Goal: Information Seeking & Learning: Find specific fact

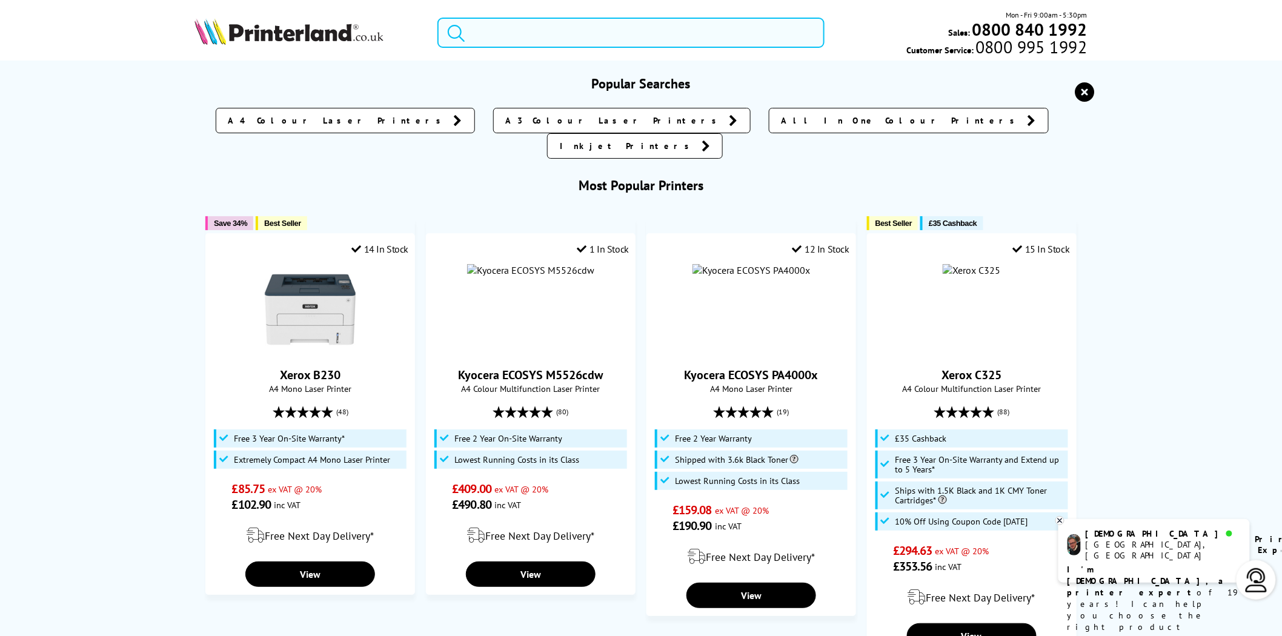
drag, startPoint x: 1288, startPoint y: 137, endPoint x: 626, endPoint y: 28, distance: 671.3
click at [626, 28] on input "search" at bounding box center [631, 33] width 387 height 30
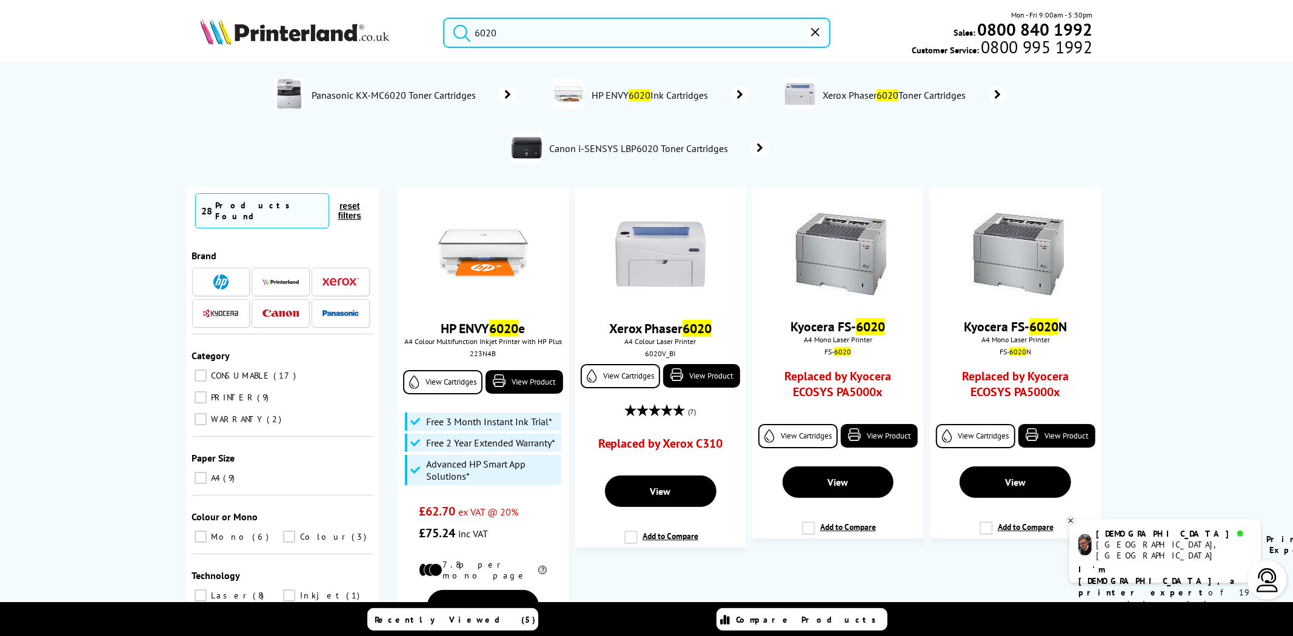
click at [475, 32] on input "6020" at bounding box center [636, 33] width 387 height 30
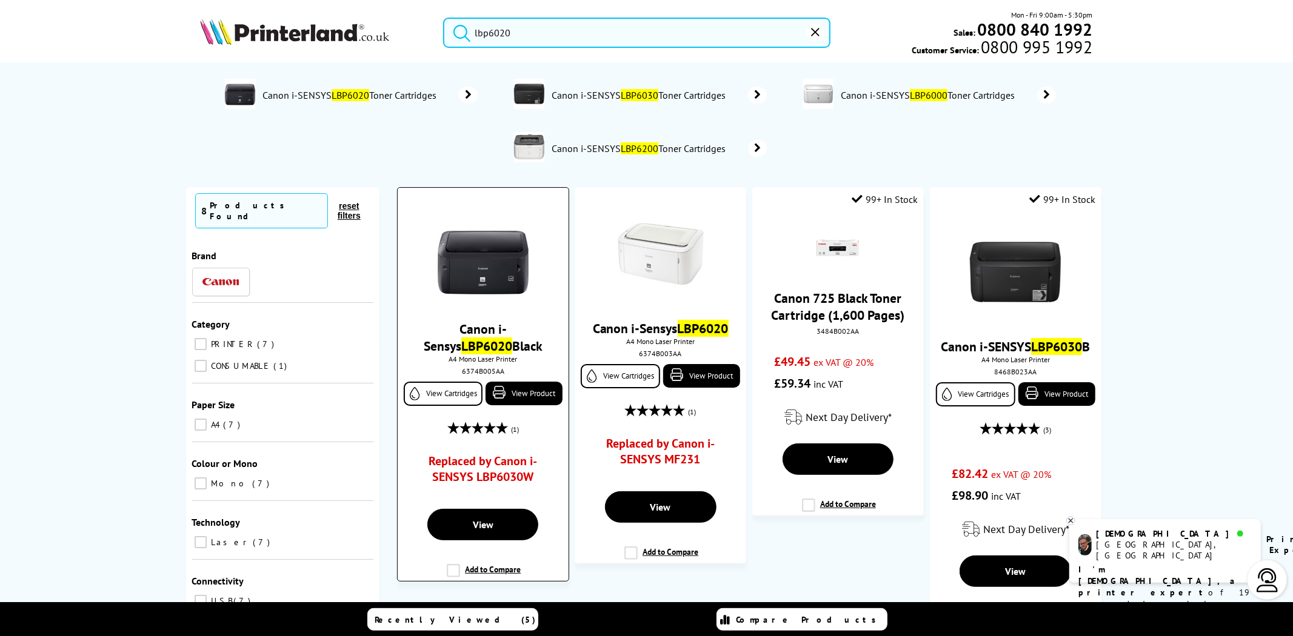
type input "lbp6020"
click at [505, 282] on img at bounding box center [483, 254] width 91 height 91
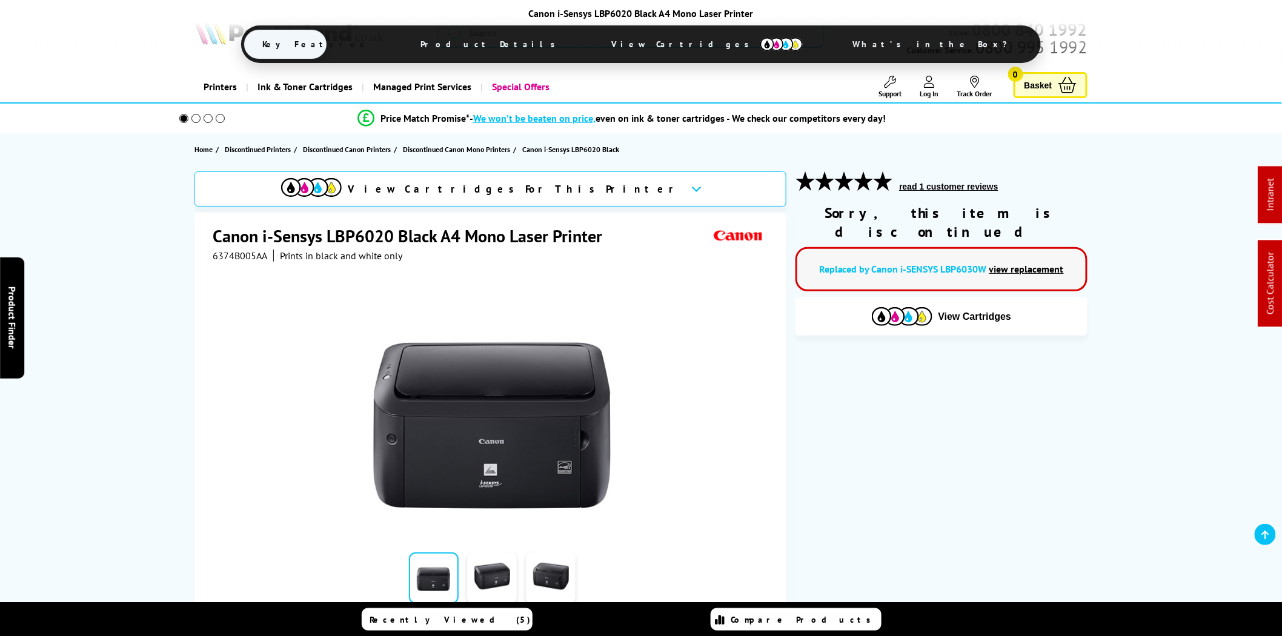
scroll to position [336, 0]
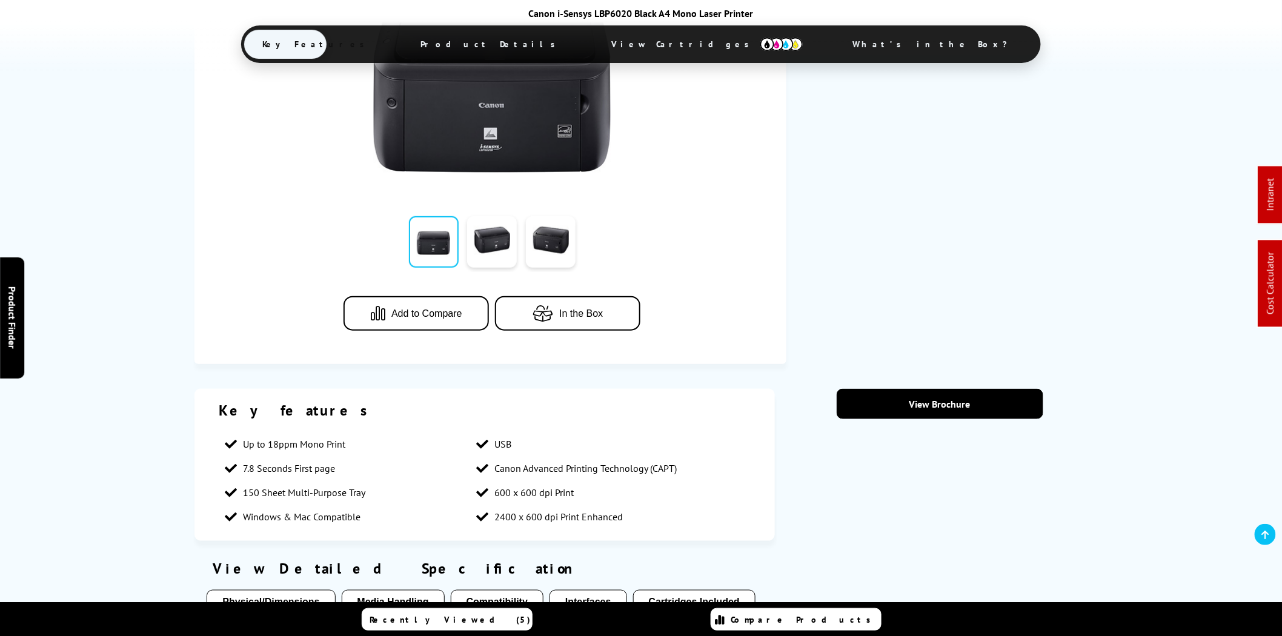
click at [650, 41] on span "View Cartridges" at bounding box center [707, 44] width 228 height 32
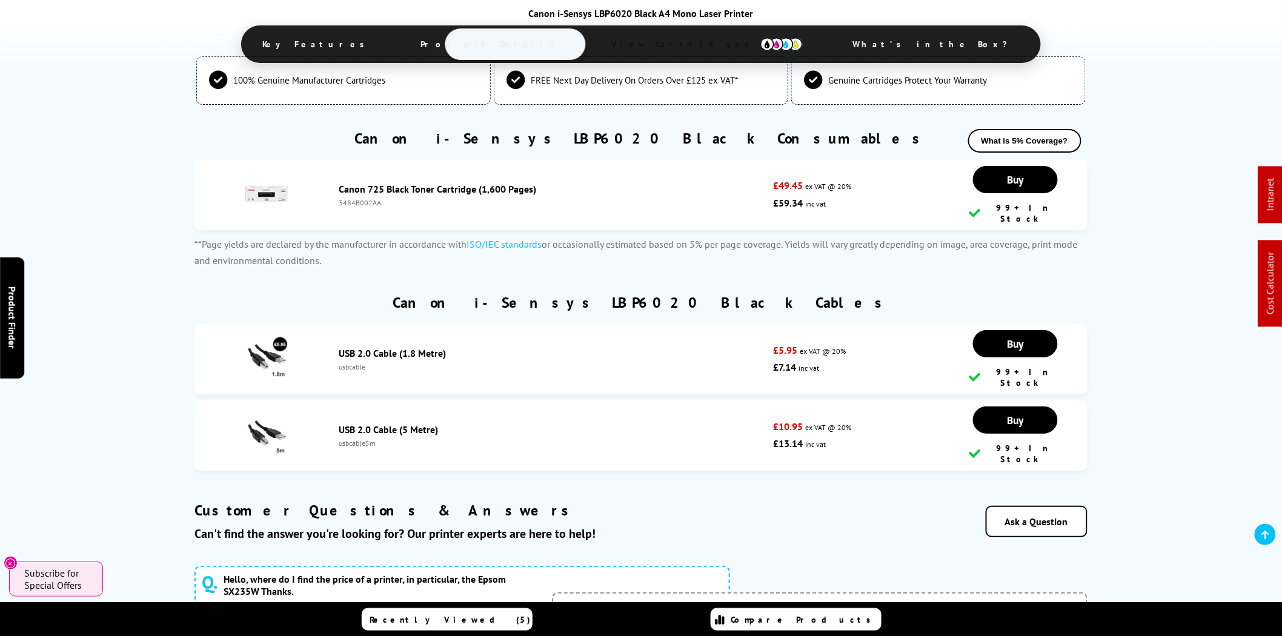
scroll to position [1894, 0]
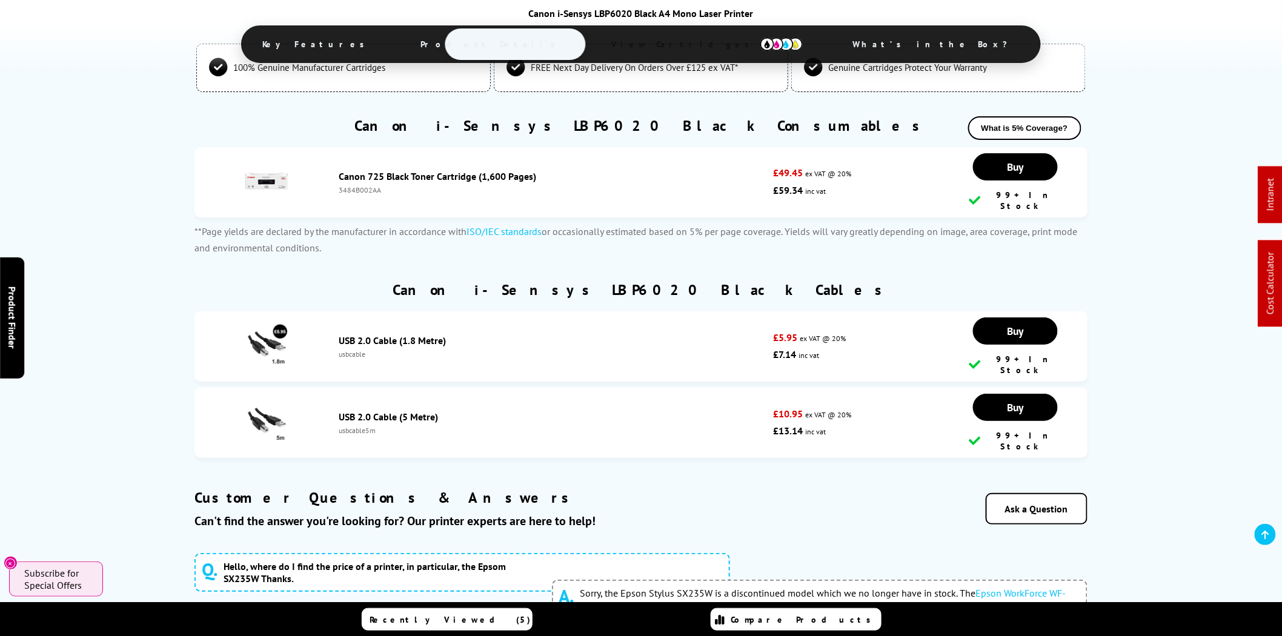
click at [348, 188] on div "3484B002AA" at bounding box center [553, 189] width 428 height 9
copy div "3484B002AA"
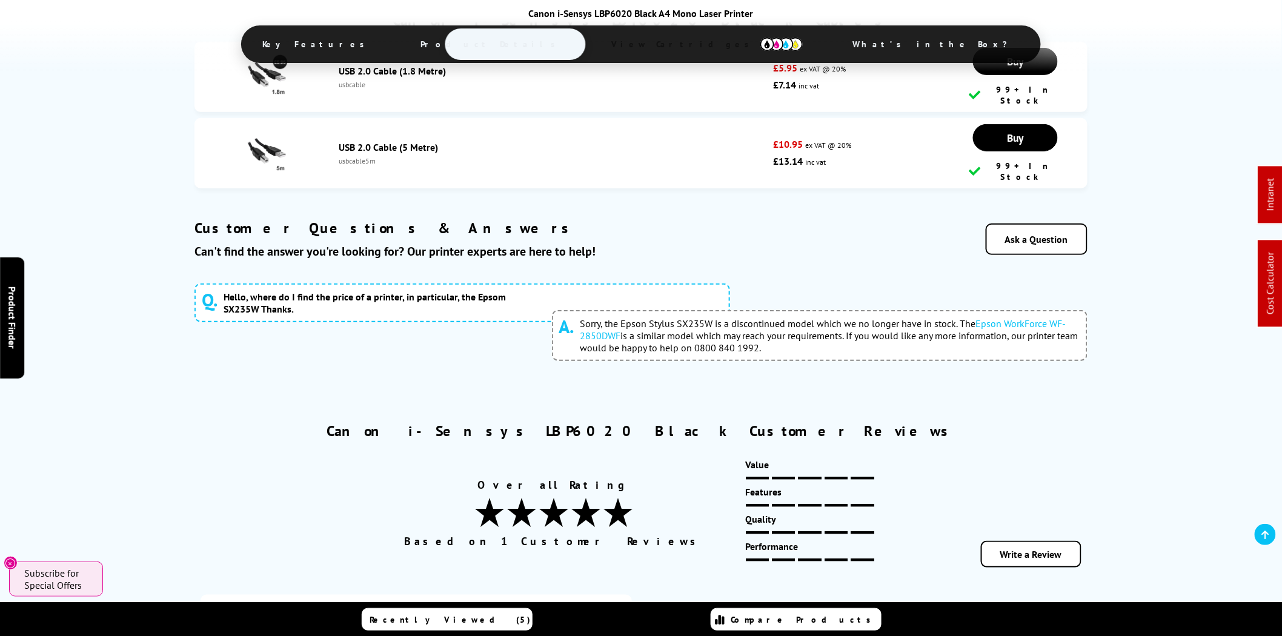
scroll to position [1782, 0]
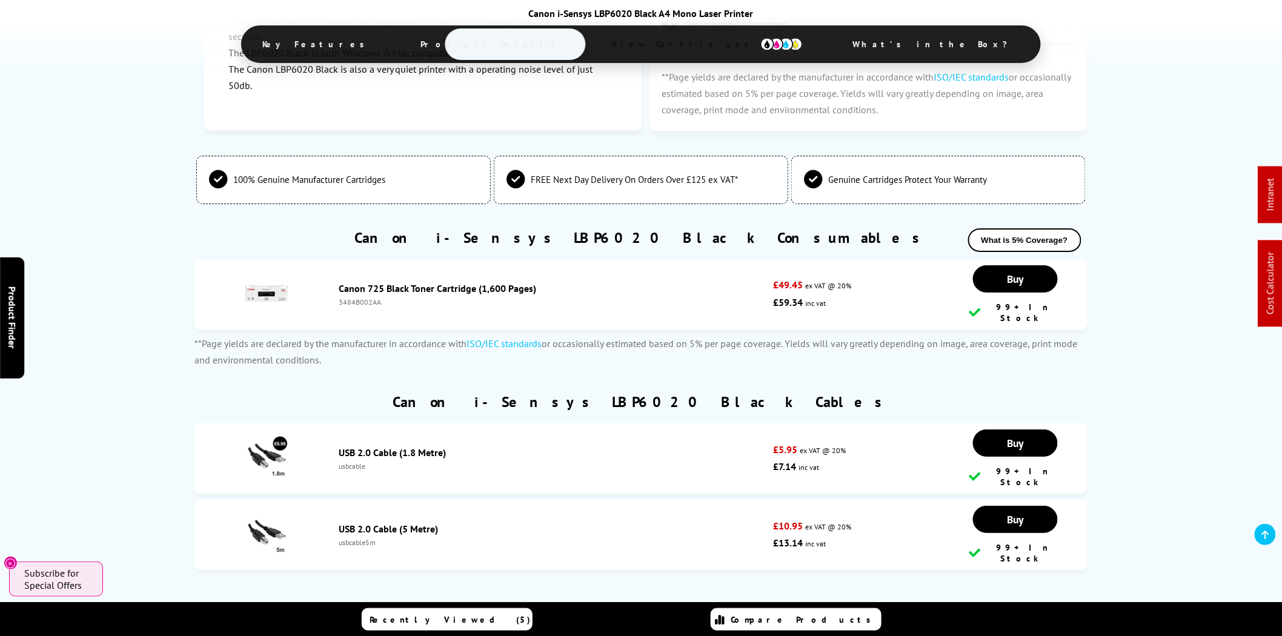
copy div "3484B002AA"
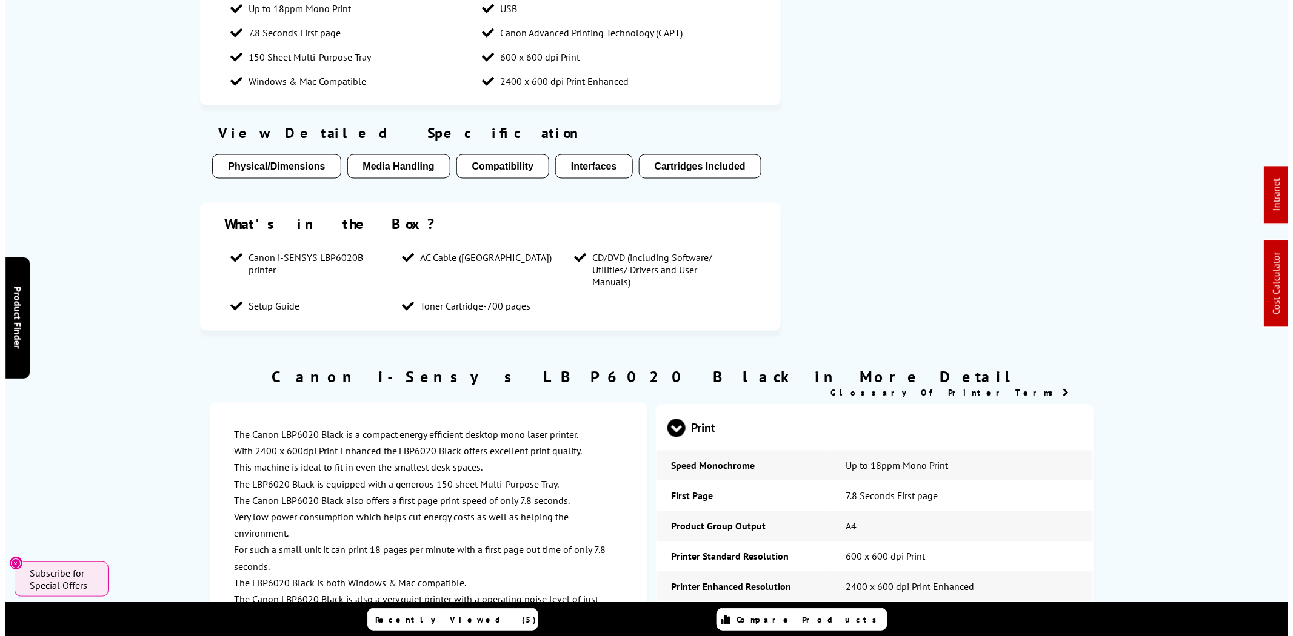
scroll to position [0, 0]
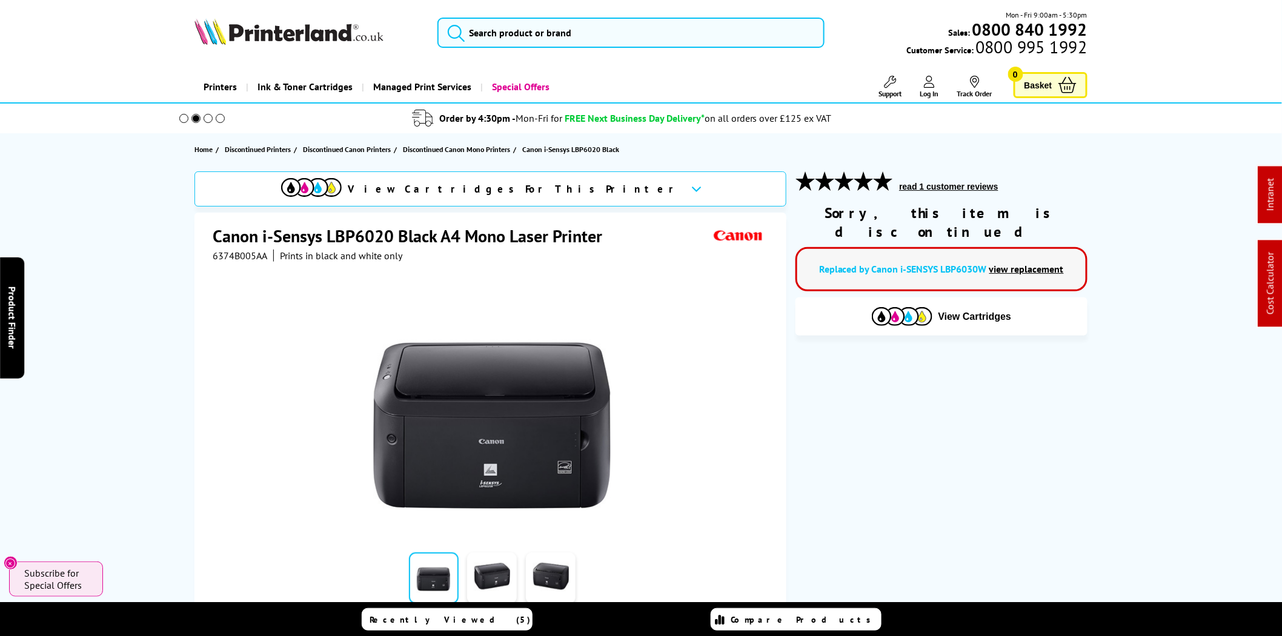
click at [528, 16] on div "Mon - Fri 9:00am - 5:30pm Sales: 0800 840 1992 Customer Service: 0800 995 1992" at bounding box center [641, 35] width 970 height 53
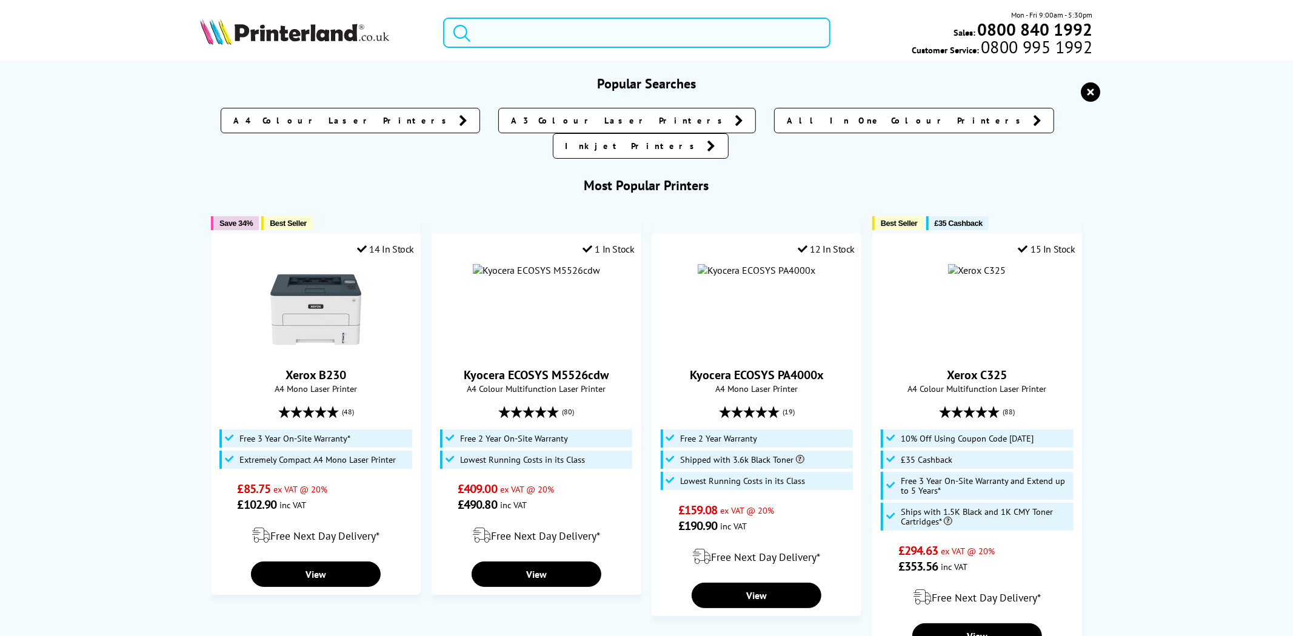
click at [526, 27] on input "search" at bounding box center [636, 33] width 387 height 30
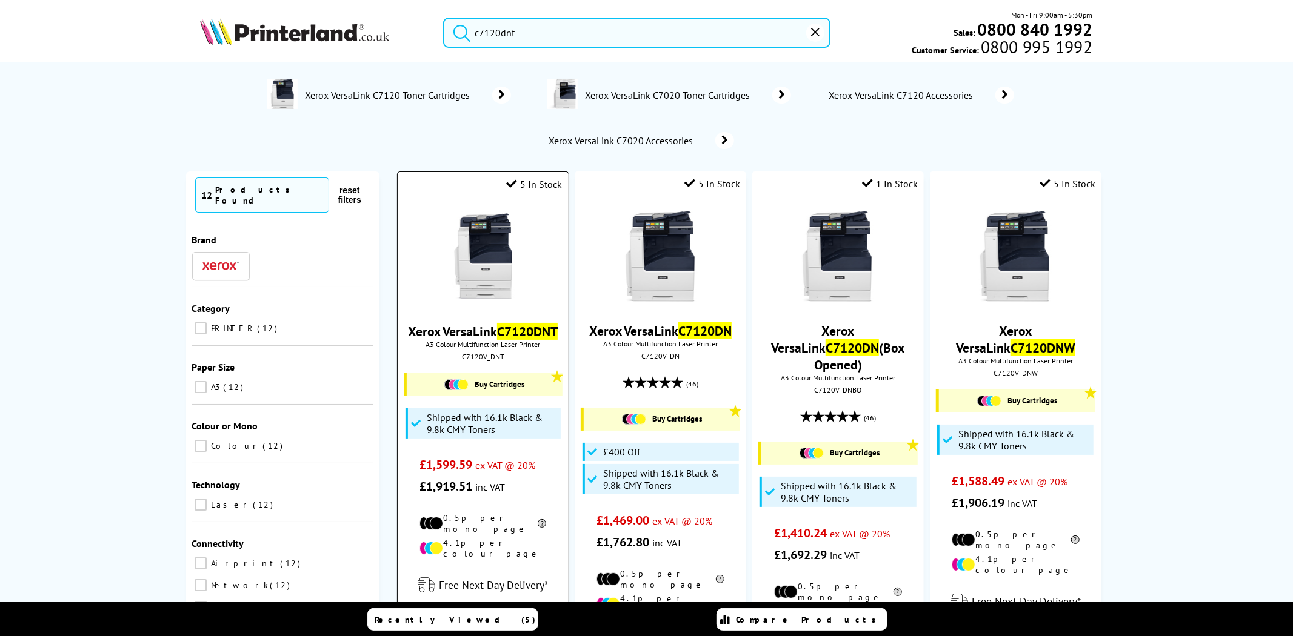
type input "c7120dnt"
click at [479, 225] on img at bounding box center [483, 257] width 91 height 91
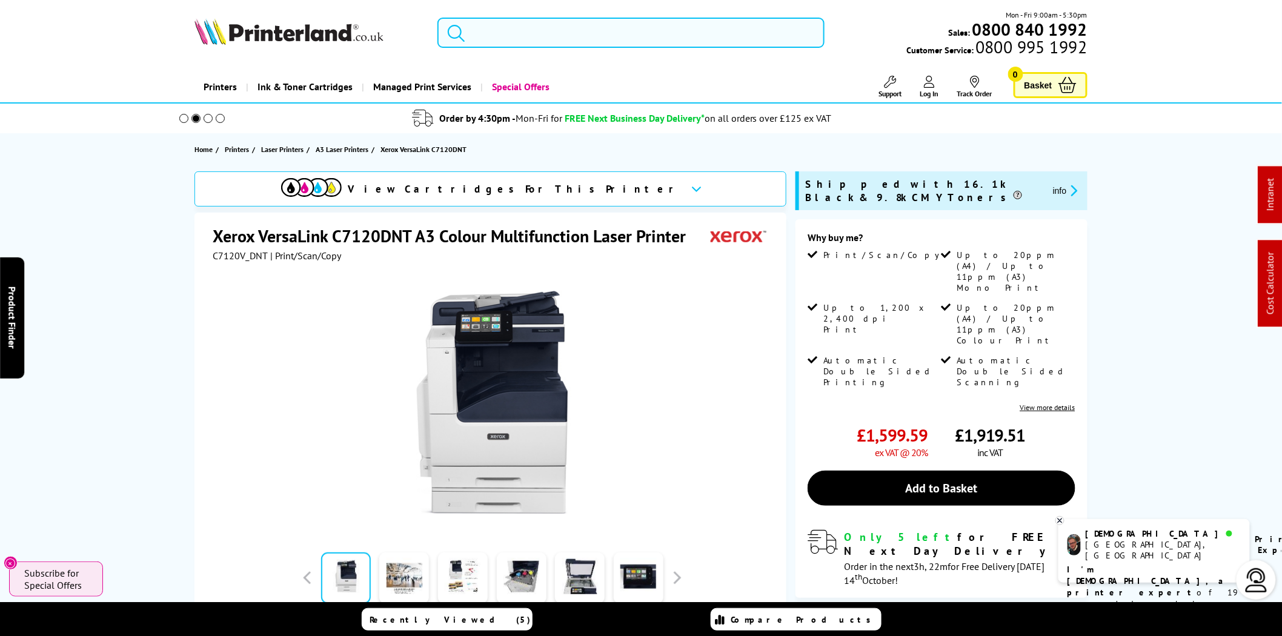
click at [477, 25] on input "search" at bounding box center [631, 33] width 387 height 30
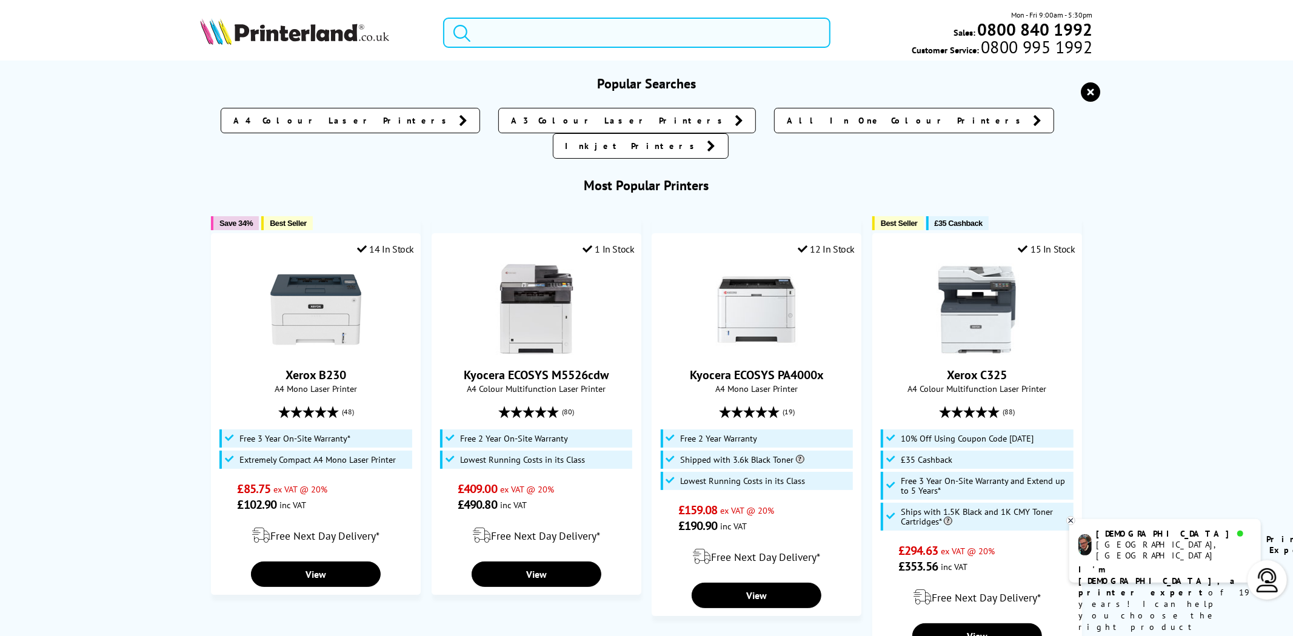
click at [506, 39] on input "search" at bounding box center [636, 33] width 387 height 30
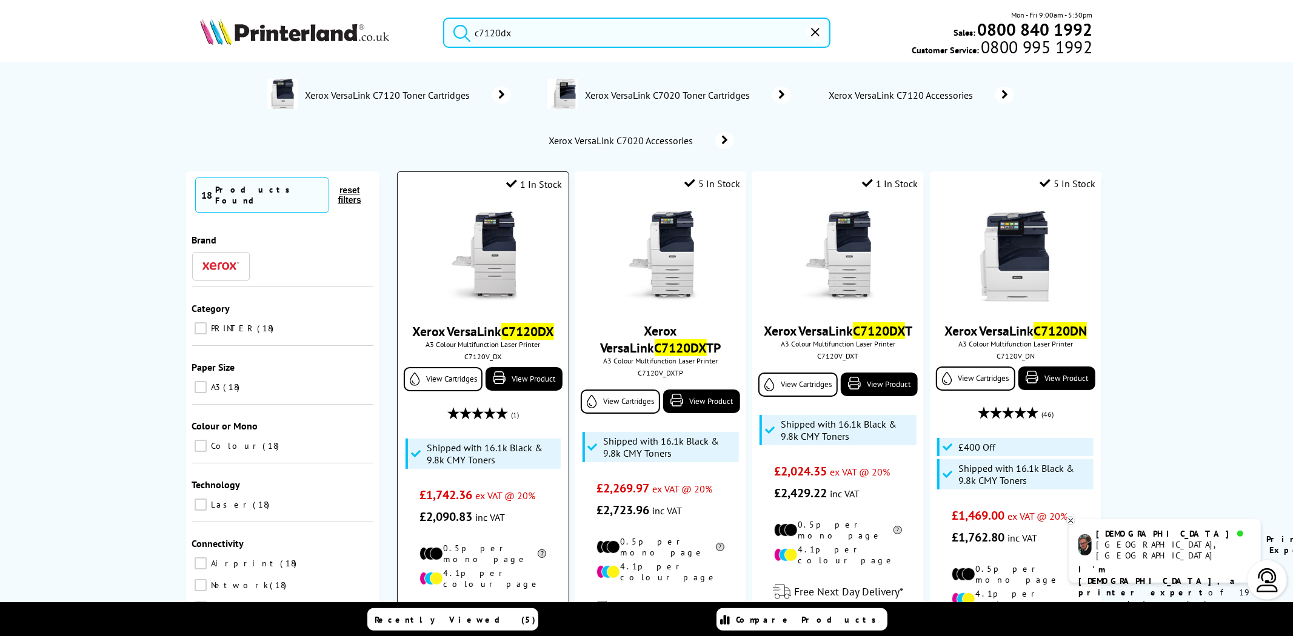
type input "c7120dx"
click at [485, 263] on img at bounding box center [483, 257] width 91 height 91
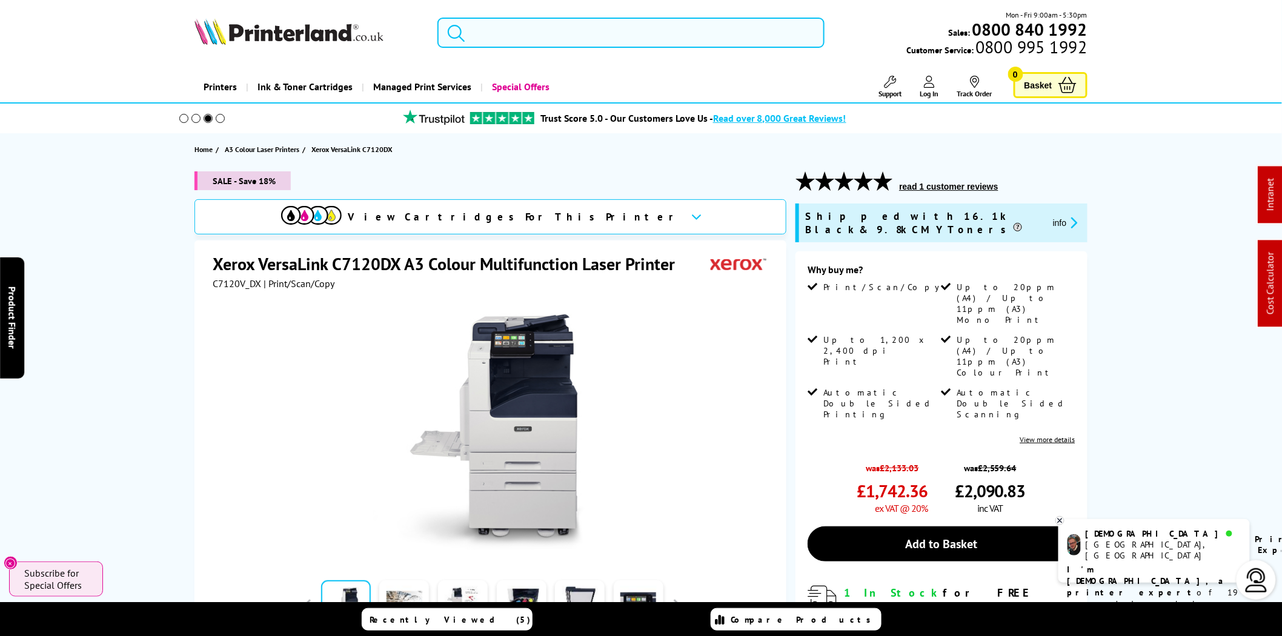
click at [590, 40] on input "search" at bounding box center [631, 33] width 387 height 30
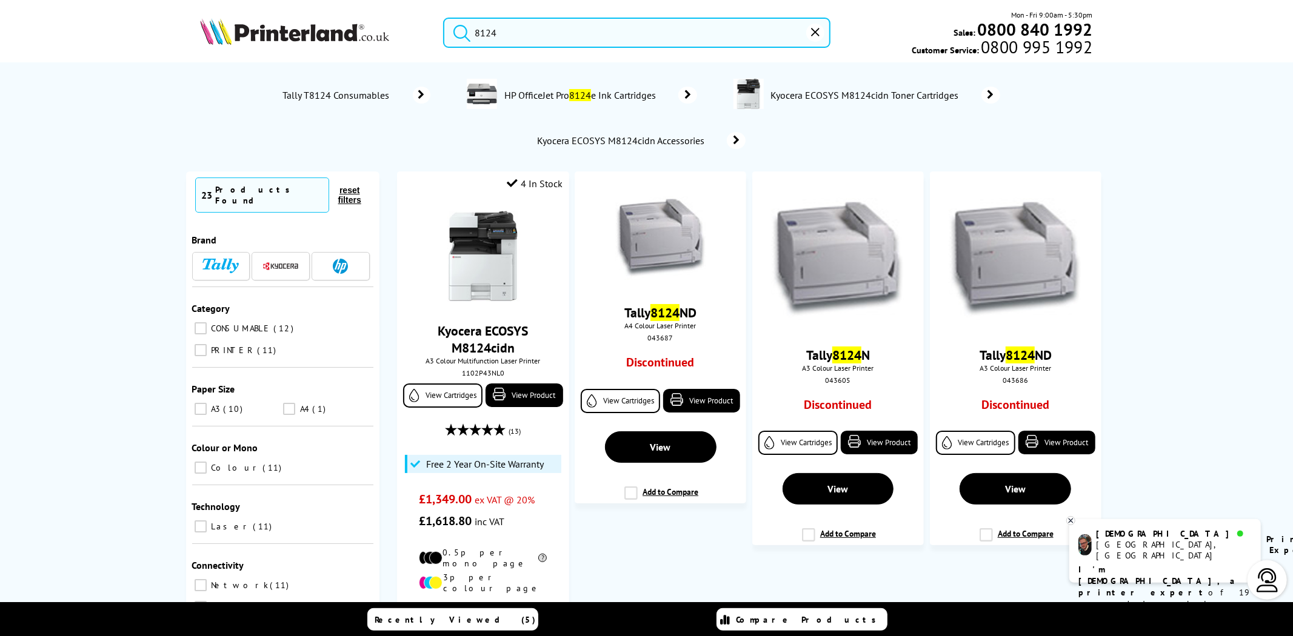
scroll to position [673, 0]
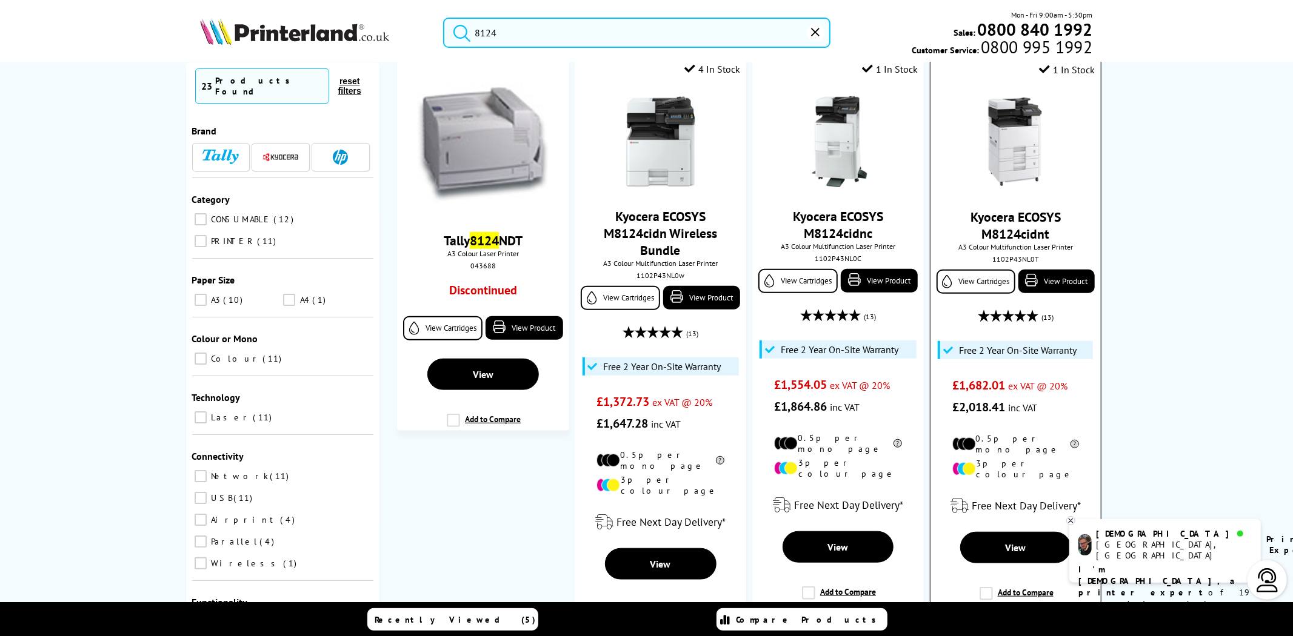
type input "8124"
click at [1004, 127] on img at bounding box center [1015, 142] width 91 height 91
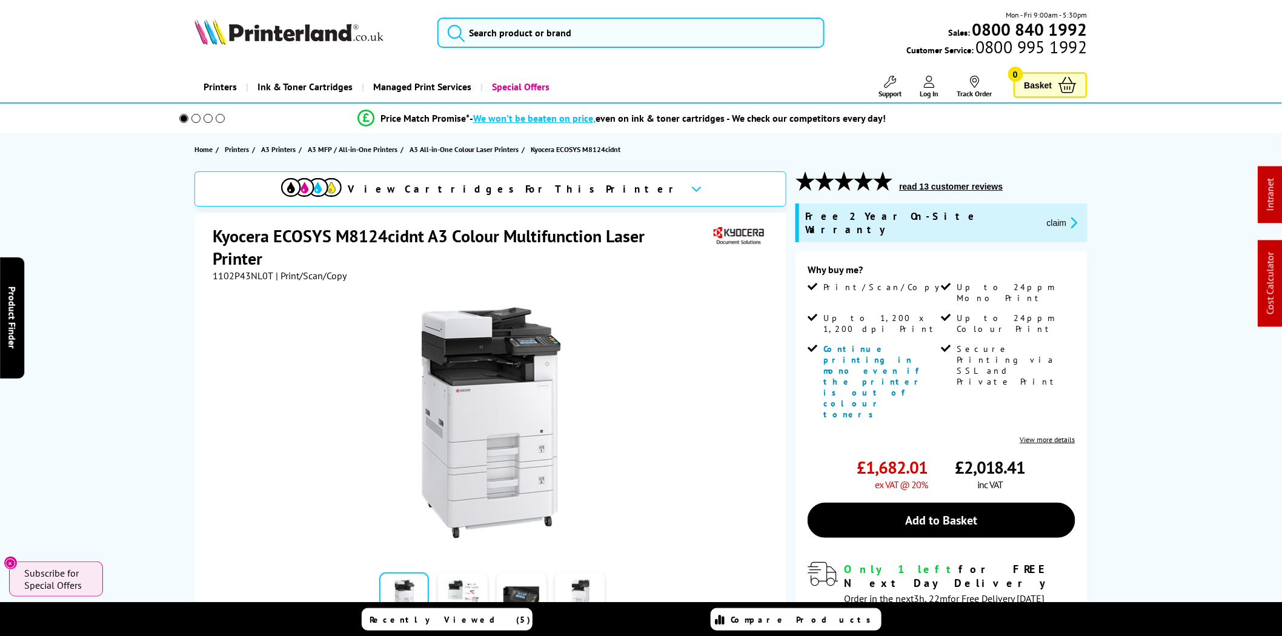
click at [252, 270] on span "1102P43NL0T" at bounding box center [243, 276] width 61 height 12
copy span "1102P43NL0T"
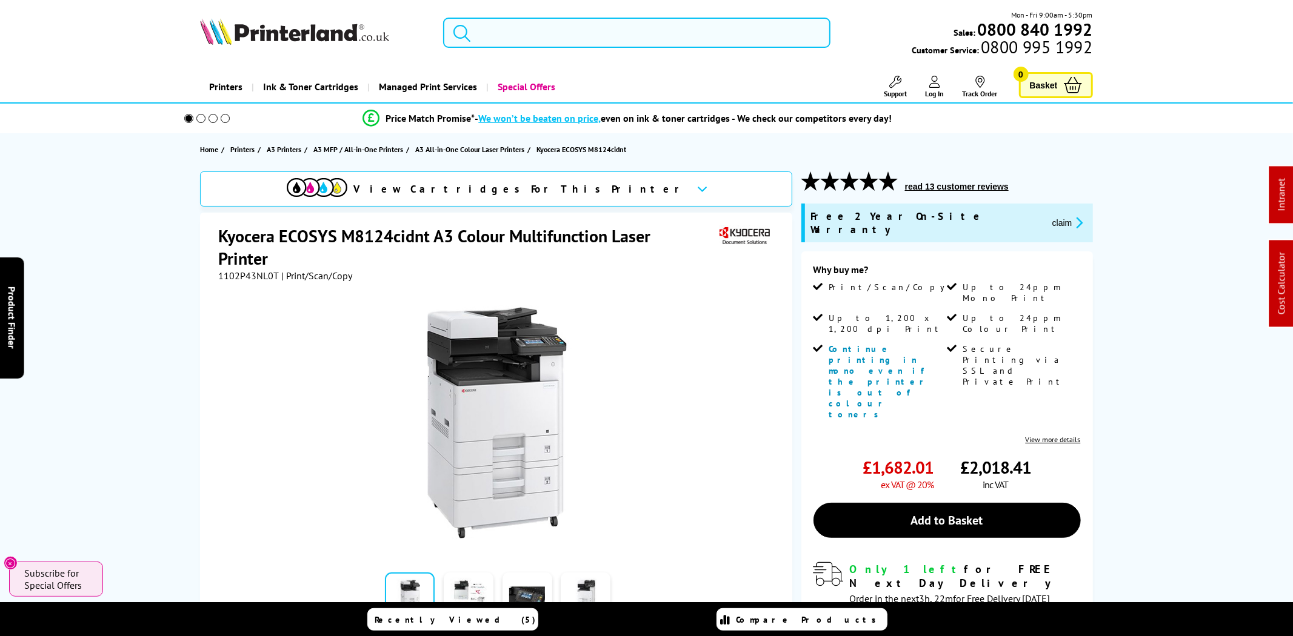
click at [588, 37] on input "search" at bounding box center [636, 33] width 387 height 30
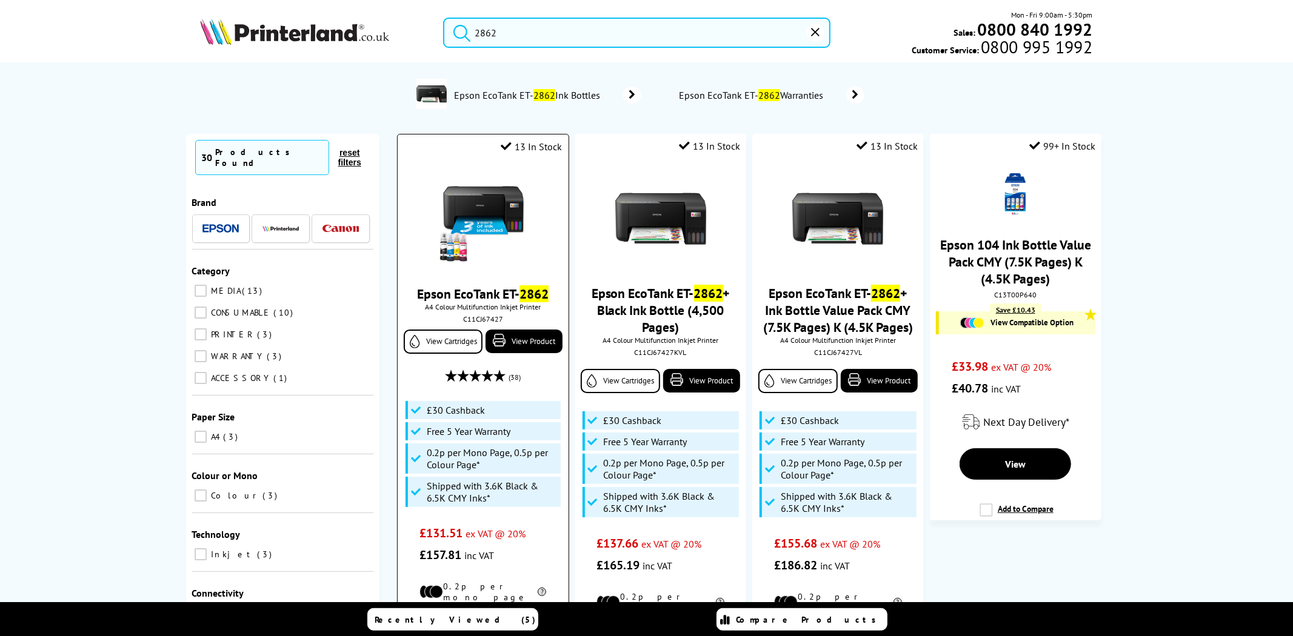
type input "2862"
click at [481, 223] on img at bounding box center [483, 219] width 91 height 91
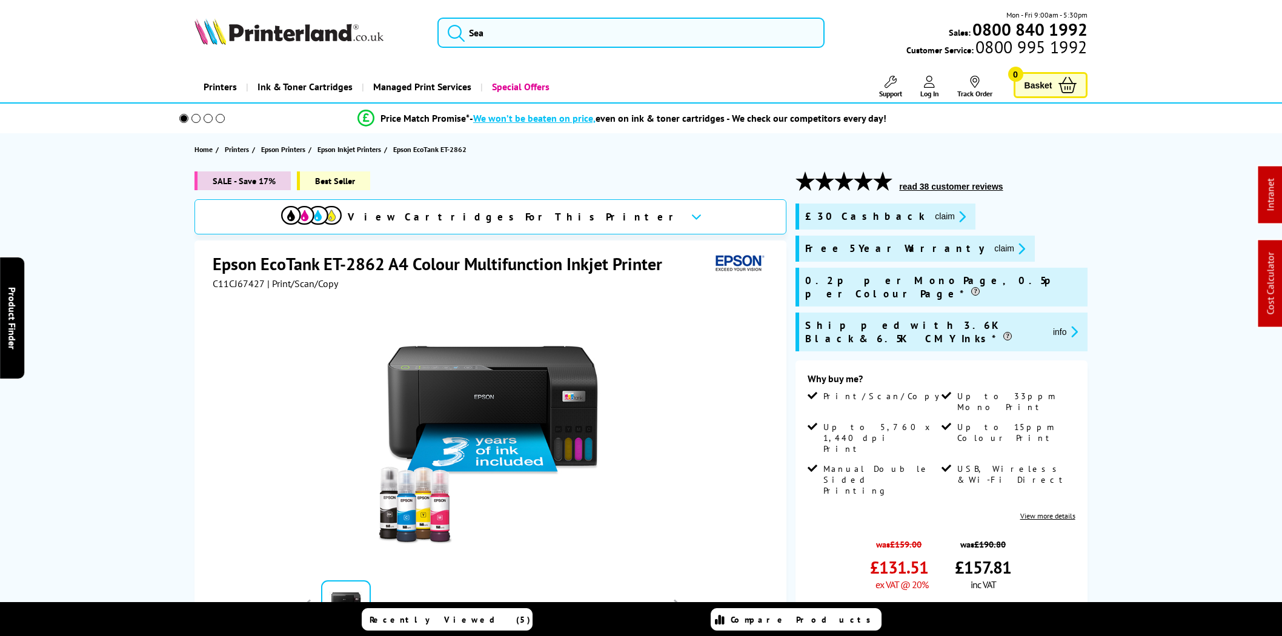
click at [991, 253] on button "claim" at bounding box center [1010, 249] width 38 height 14
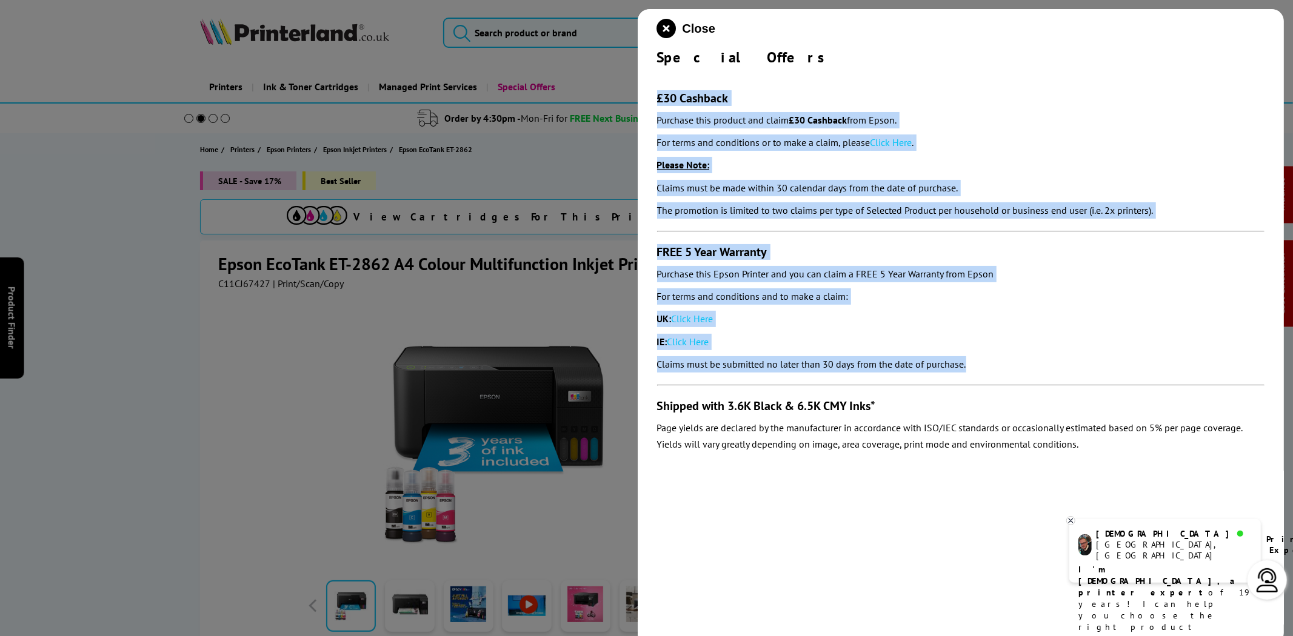
drag, startPoint x: 986, startPoint y: 367, endPoint x: 676, endPoint y: 96, distance: 411.8
click at [652, 100] on div "Close Special Offers £30 Cashback Purchase this product and claim £30 Cashback …" at bounding box center [961, 327] width 647 height 636
copy section "£30 Cashback Purchase this product and claim £30 Cashback from Epson. For terms…"
click at [895, 144] on link "Click Here" at bounding box center [891, 142] width 42 height 12
click at [704, 320] on link "Click Here" at bounding box center [692, 319] width 42 height 12
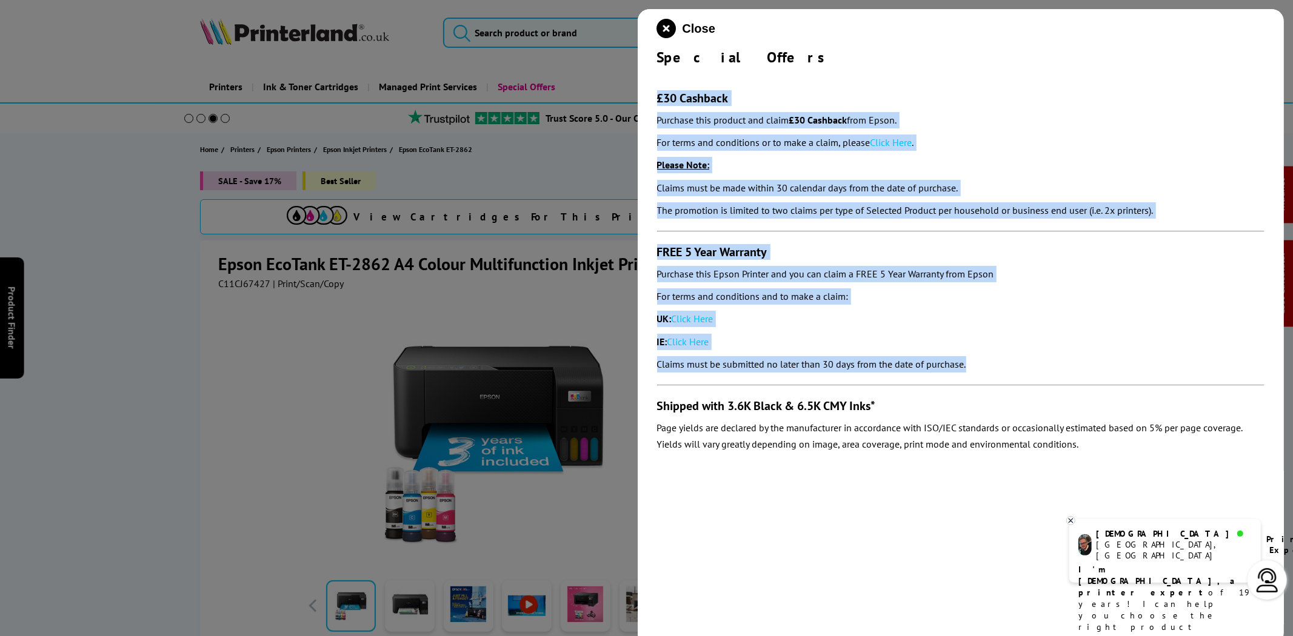
click at [659, 21] on icon "close modal" at bounding box center [666, 28] width 19 height 19
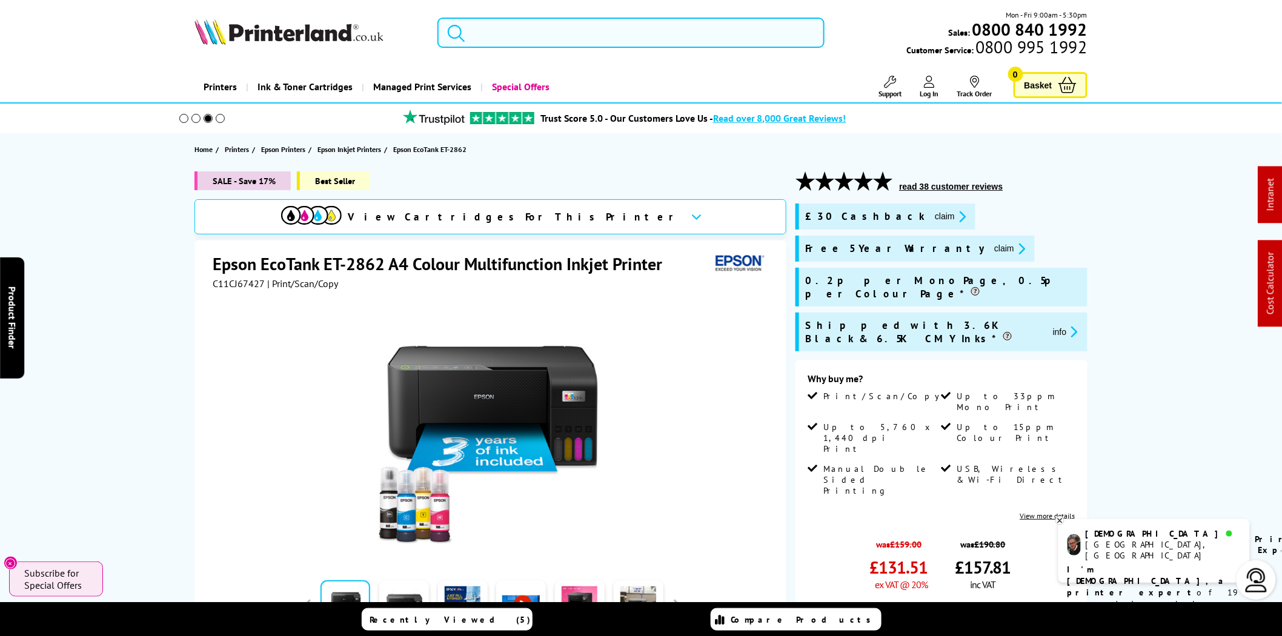
click at [618, 38] on input "search" at bounding box center [631, 33] width 387 height 30
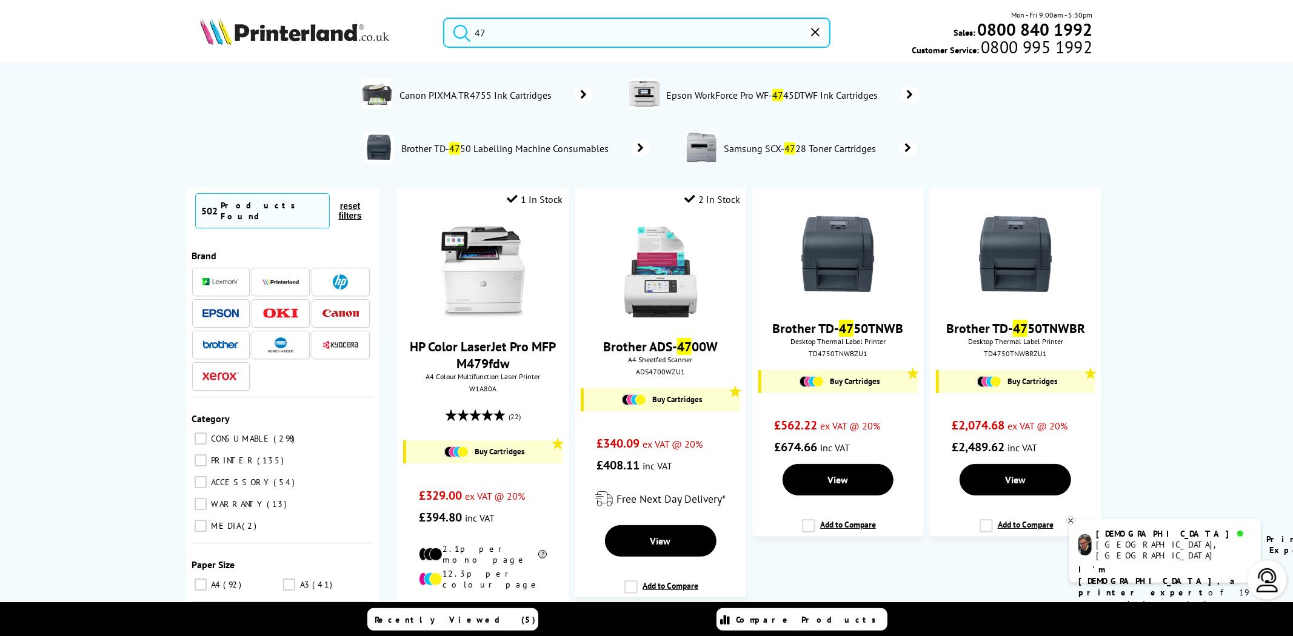
type input "4"
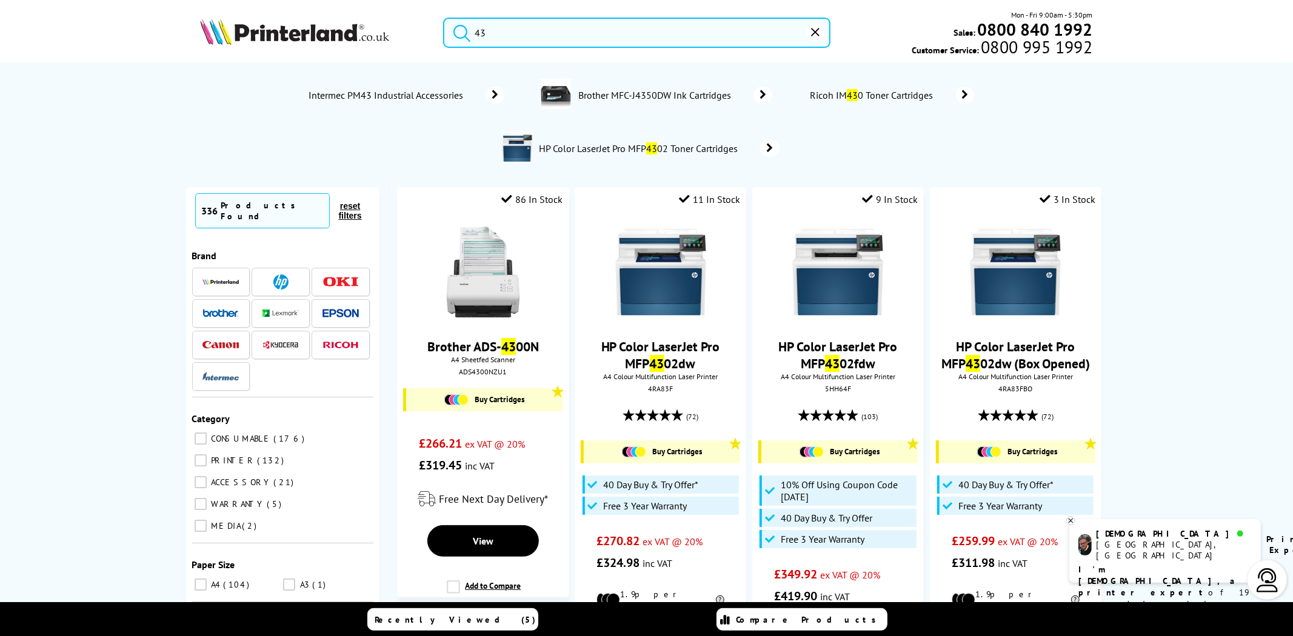
type input "4"
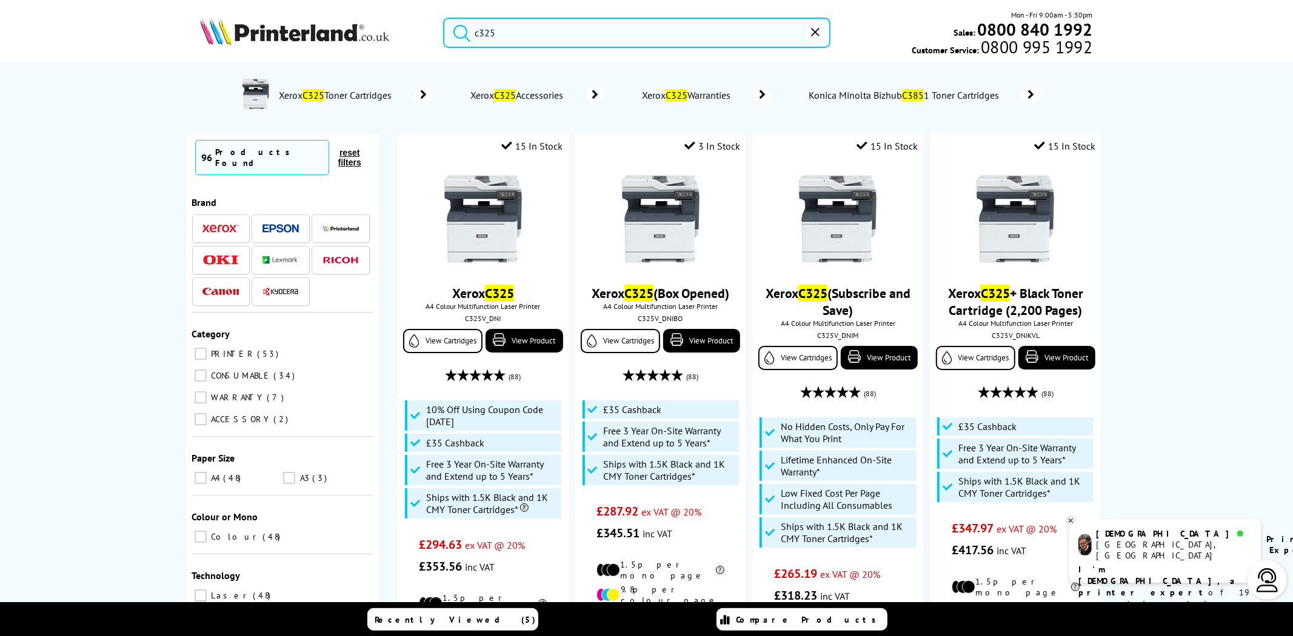
type input "c325"
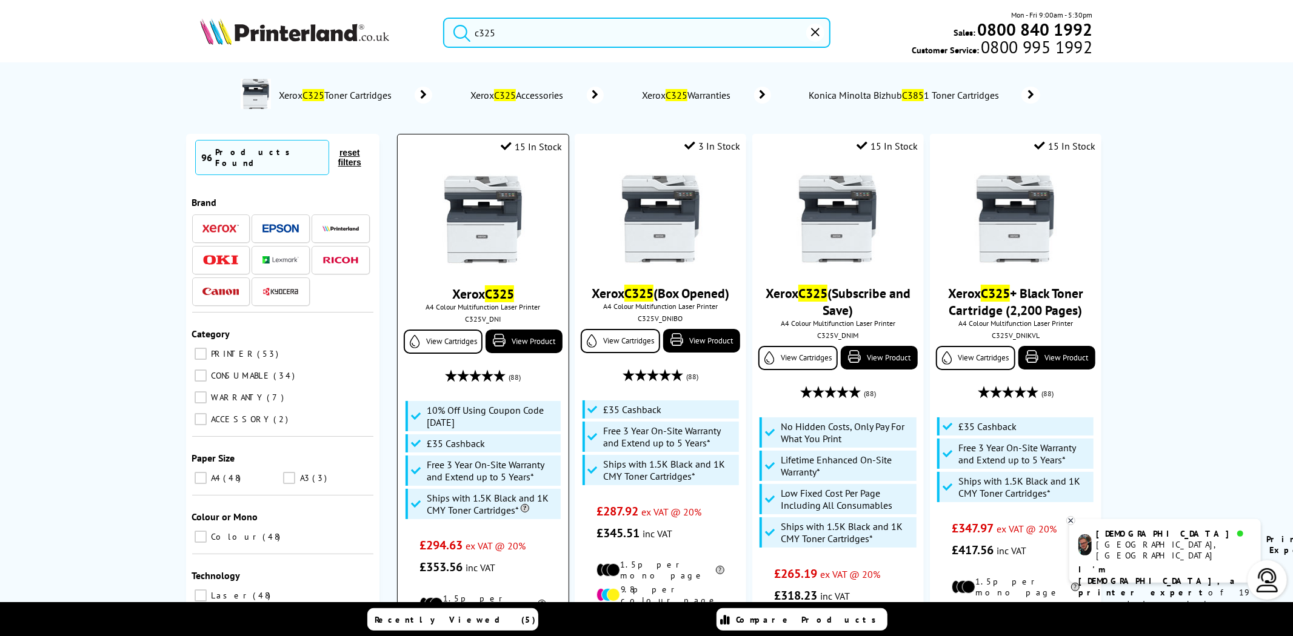
click at [490, 225] on img at bounding box center [483, 219] width 91 height 91
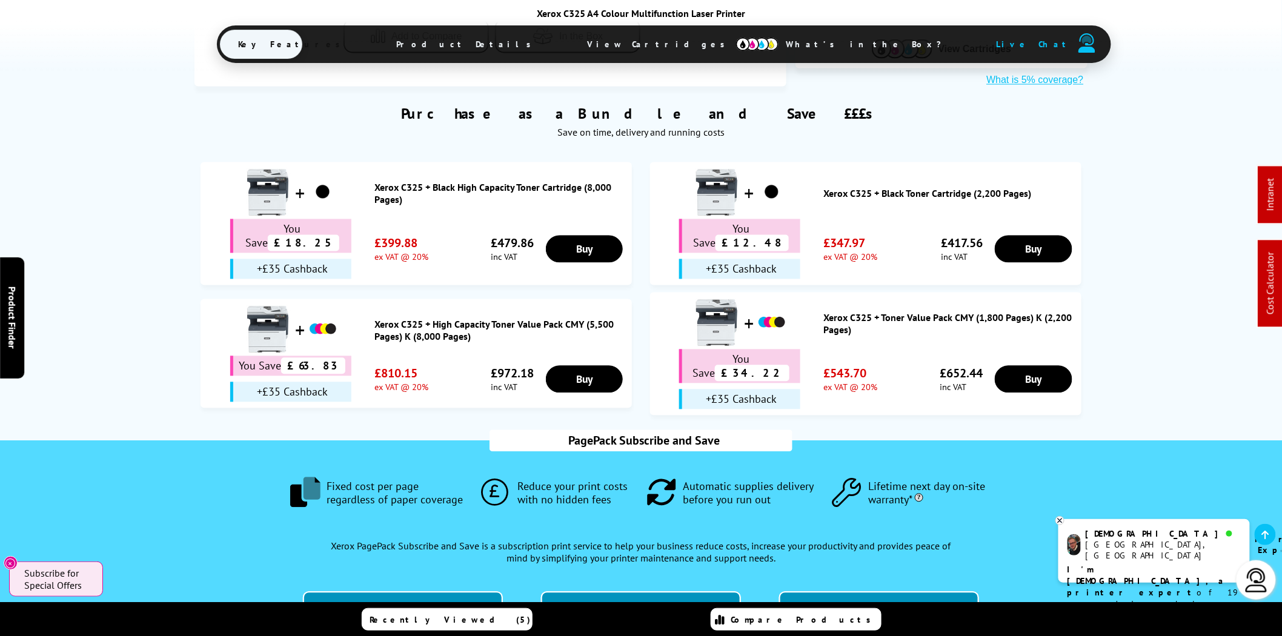
scroll to position [1122, 0]
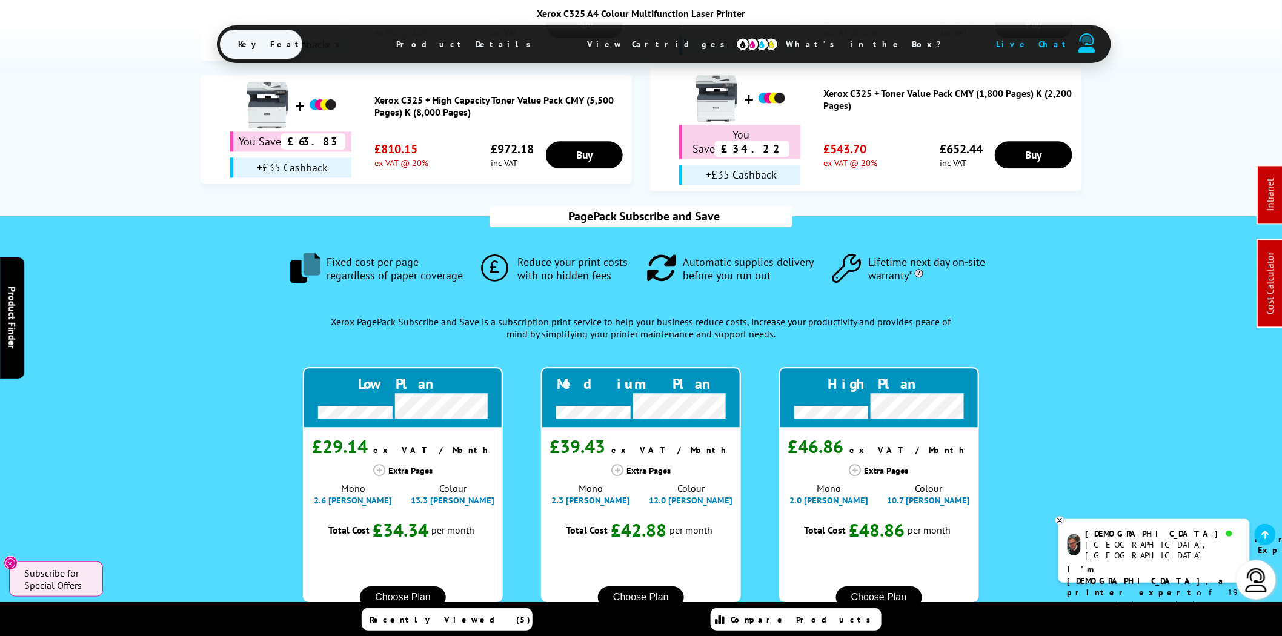
drag, startPoint x: 288, startPoint y: 581, endPoint x: 253, endPoint y: 581, distance: 35.1
type input "0"
drag, startPoint x: 702, startPoint y: 575, endPoint x: 592, endPoint y: 576, distance: 109.7
type input "0"
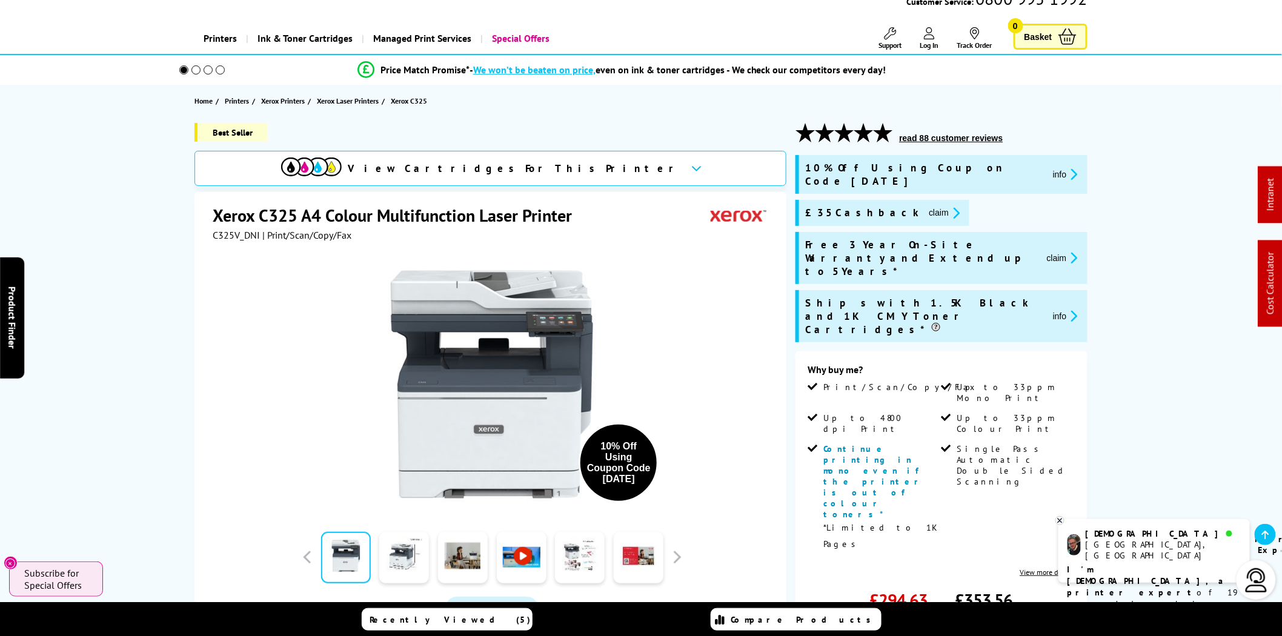
scroll to position [0, 0]
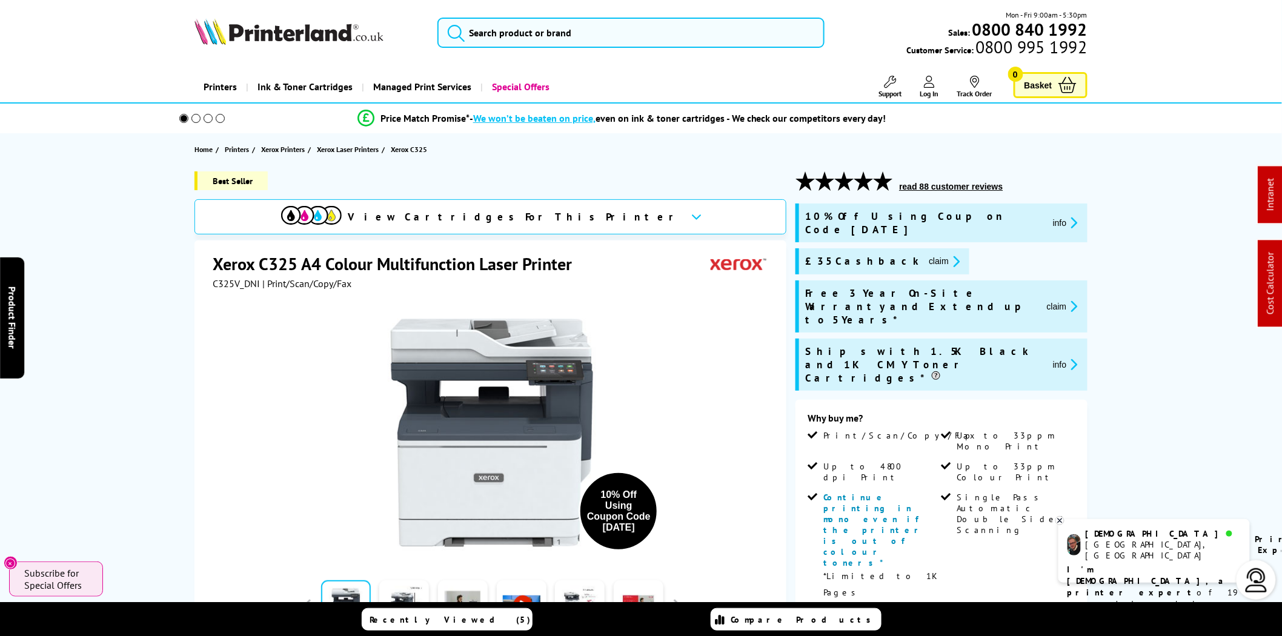
click at [174, 325] on div "Best Seller View Cartridges For This Printer Xerox C325 A4 Colour Multifunction…" at bounding box center [641, 578] width 970 height 813
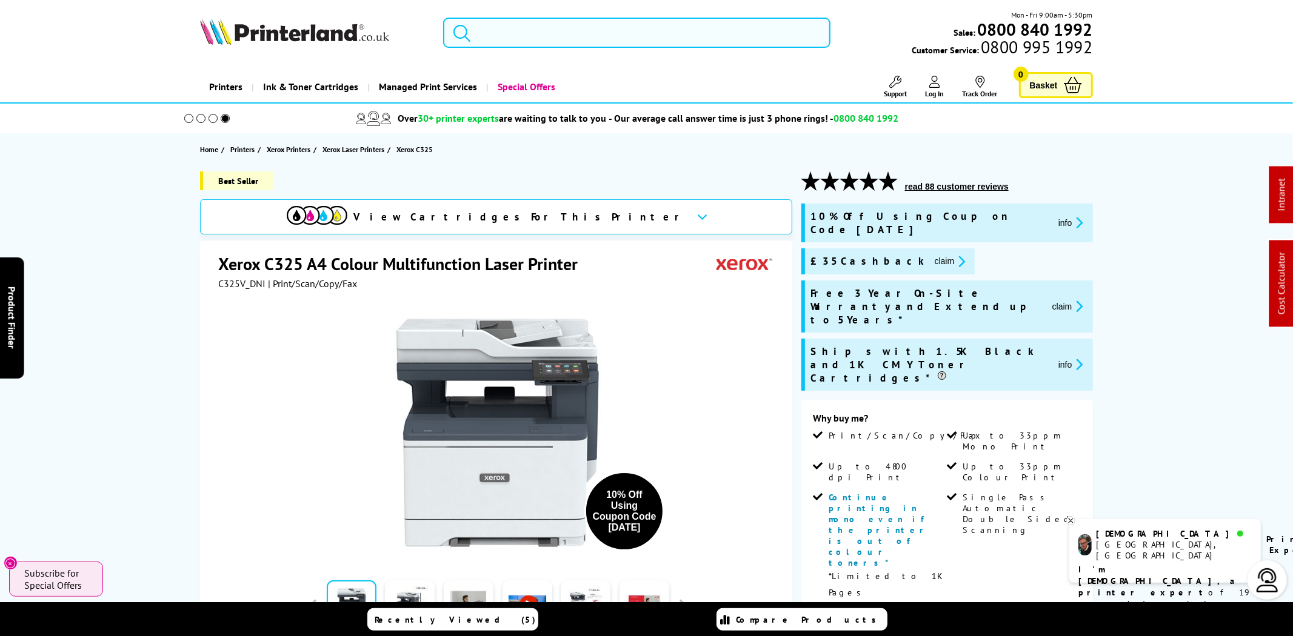
click at [588, 30] on input "search" at bounding box center [636, 33] width 387 height 30
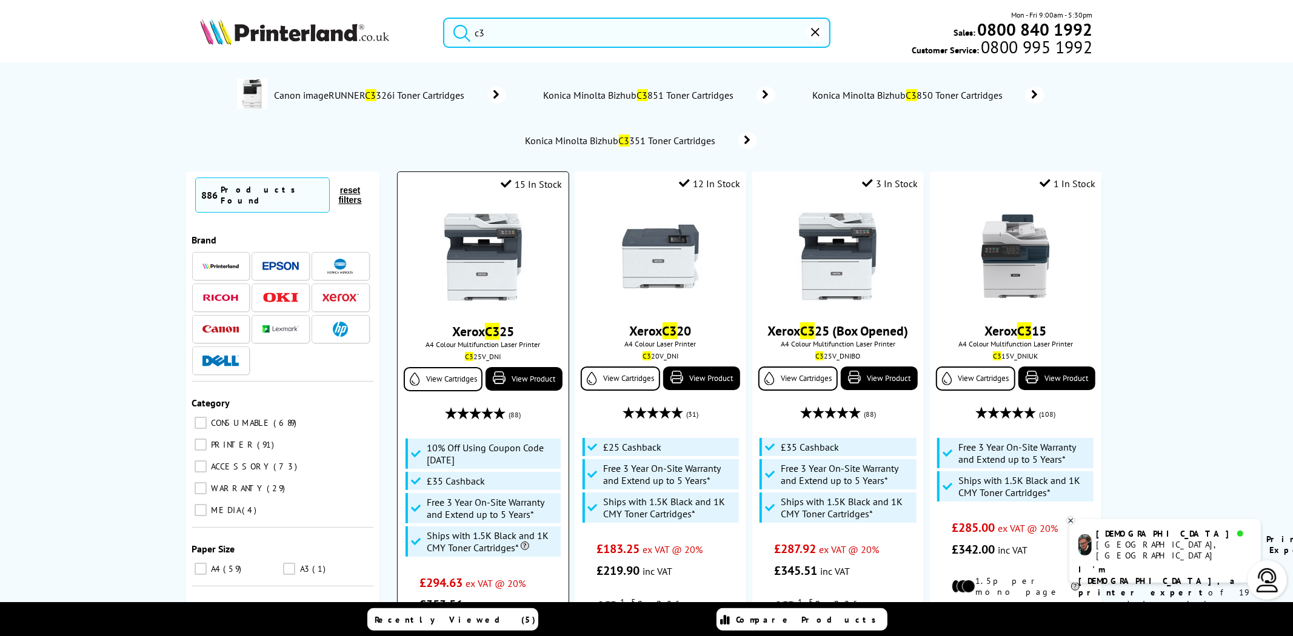
type input "c3"
click at [480, 307] on div "Xerox C3 25 A4 Colour Multifunction Laser Printer C3 25V_DNI View Cartridges Vi…" at bounding box center [483, 407] width 158 height 416
click at [503, 247] on img at bounding box center [483, 257] width 91 height 91
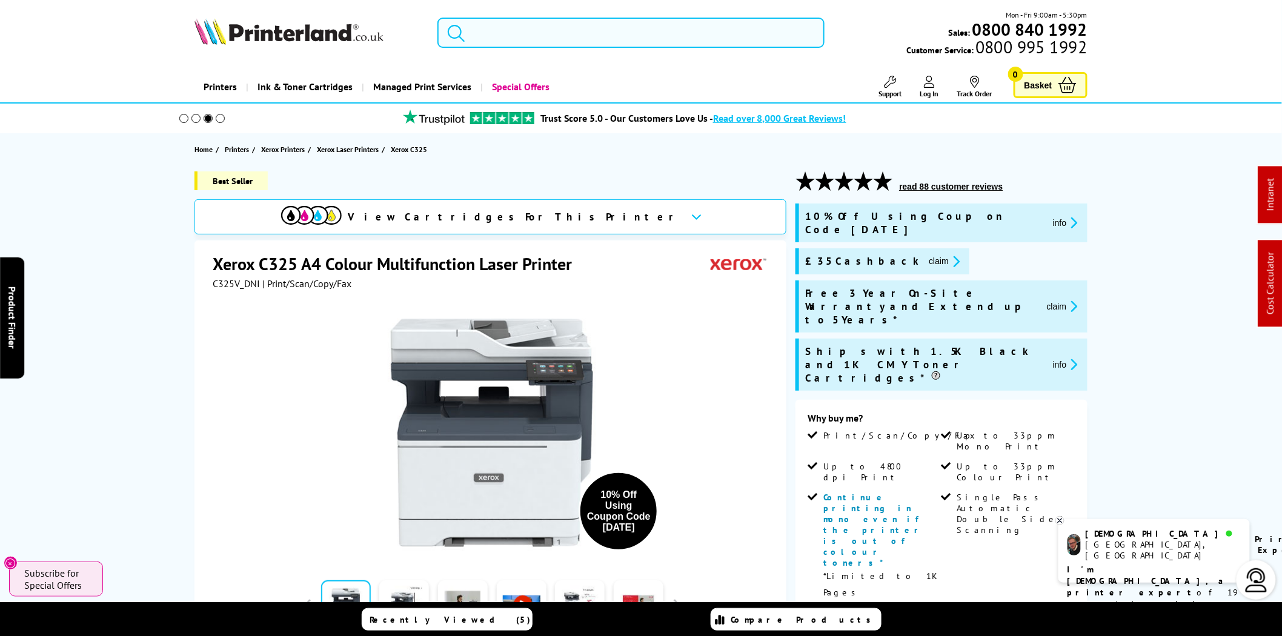
click at [681, 35] on input "search" at bounding box center [631, 33] width 387 height 30
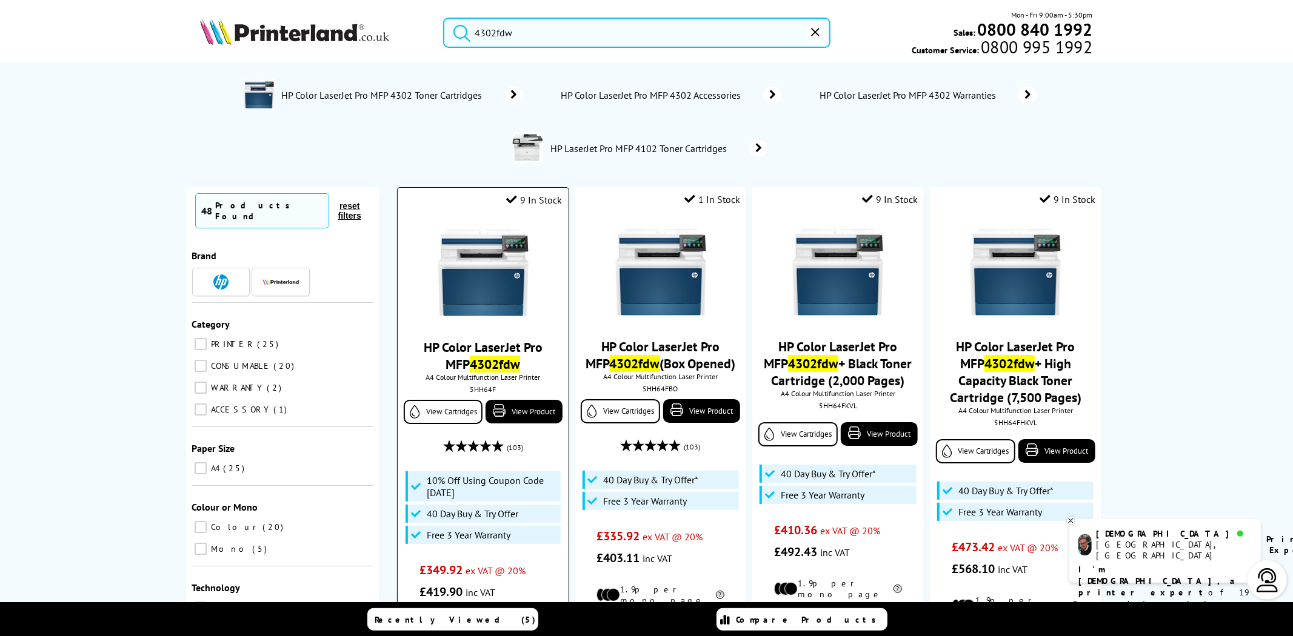
type input "4302fdw"
click at [482, 394] on div "5HH64F" at bounding box center [483, 389] width 152 height 9
copy div "5HH64F"
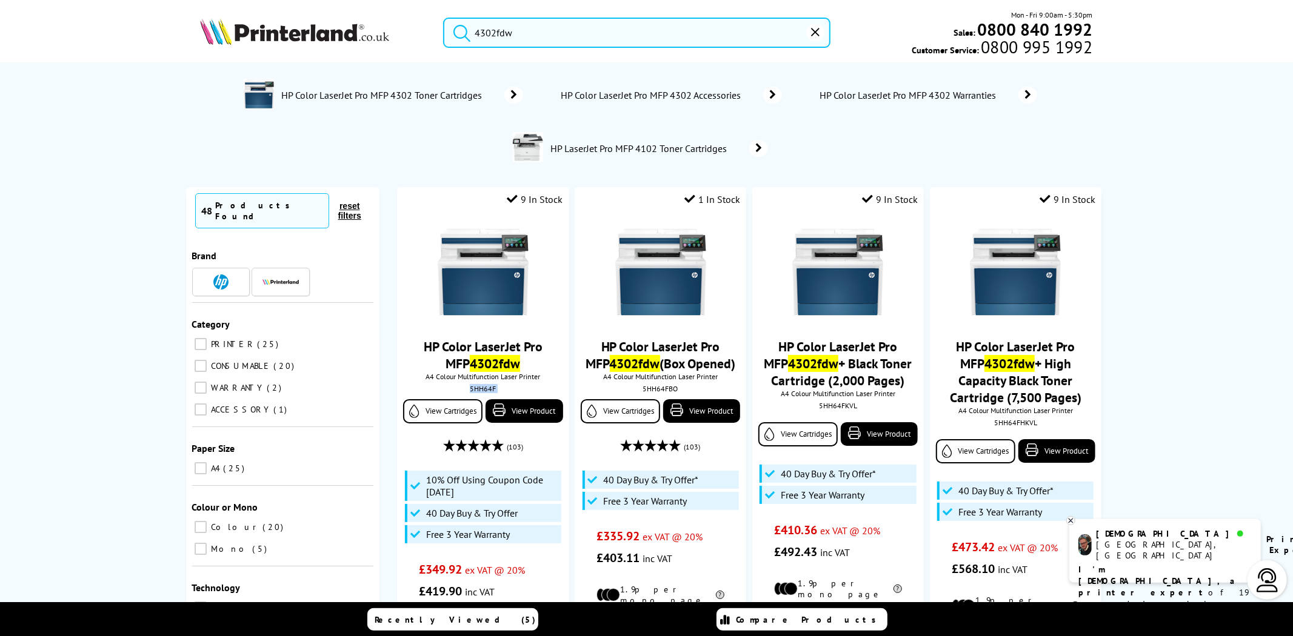
click at [318, 38] on img at bounding box center [294, 31] width 189 height 27
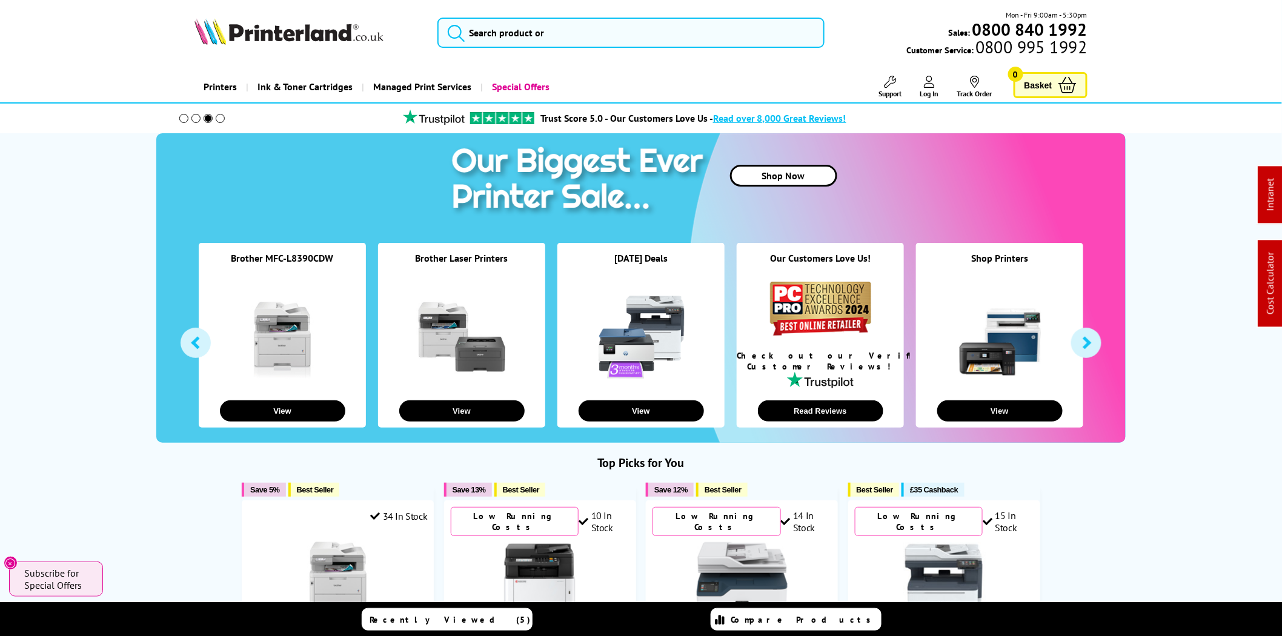
click at [500, 44] on input "search" at bounding box center [631, 33] width 387 height 30
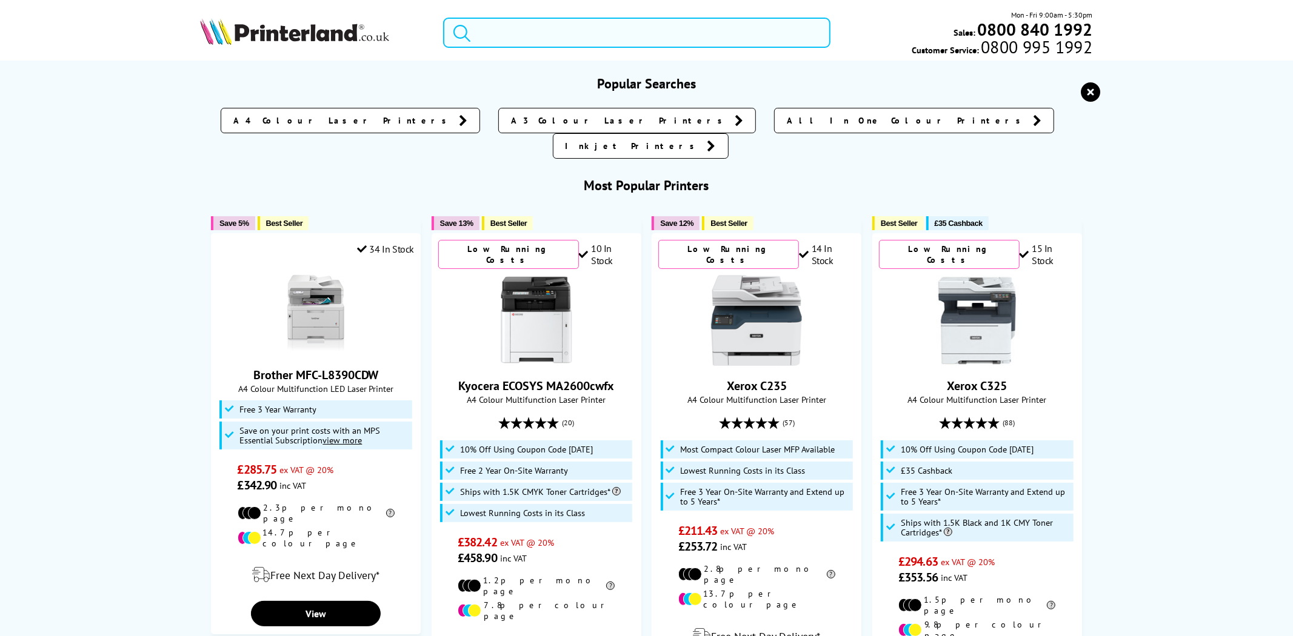
click at [496, 33] on input "search" at bounding box center [636, 33] width 387 height 30
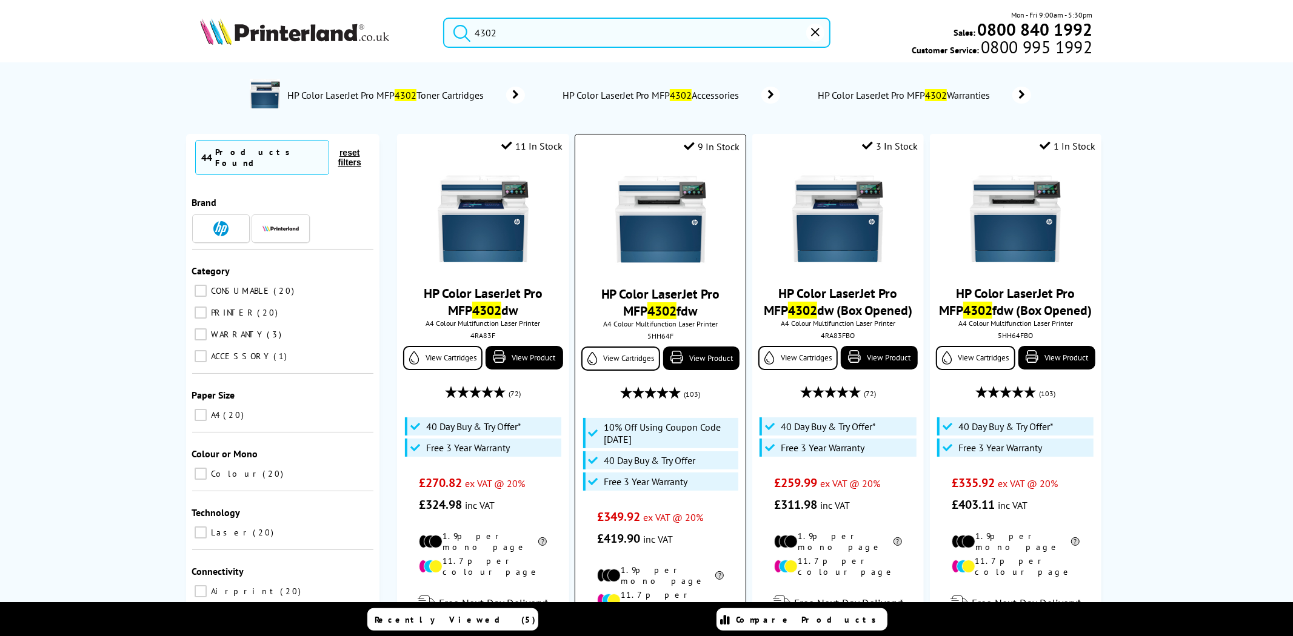
type input "4302"
click at [656, 333] on div "5HH64F" at bounding box center [660, 335] width 152 height 9
copy div "5HH64F"
click at [524, 202] on div at bounding box center [483, 220] width 158 height 93
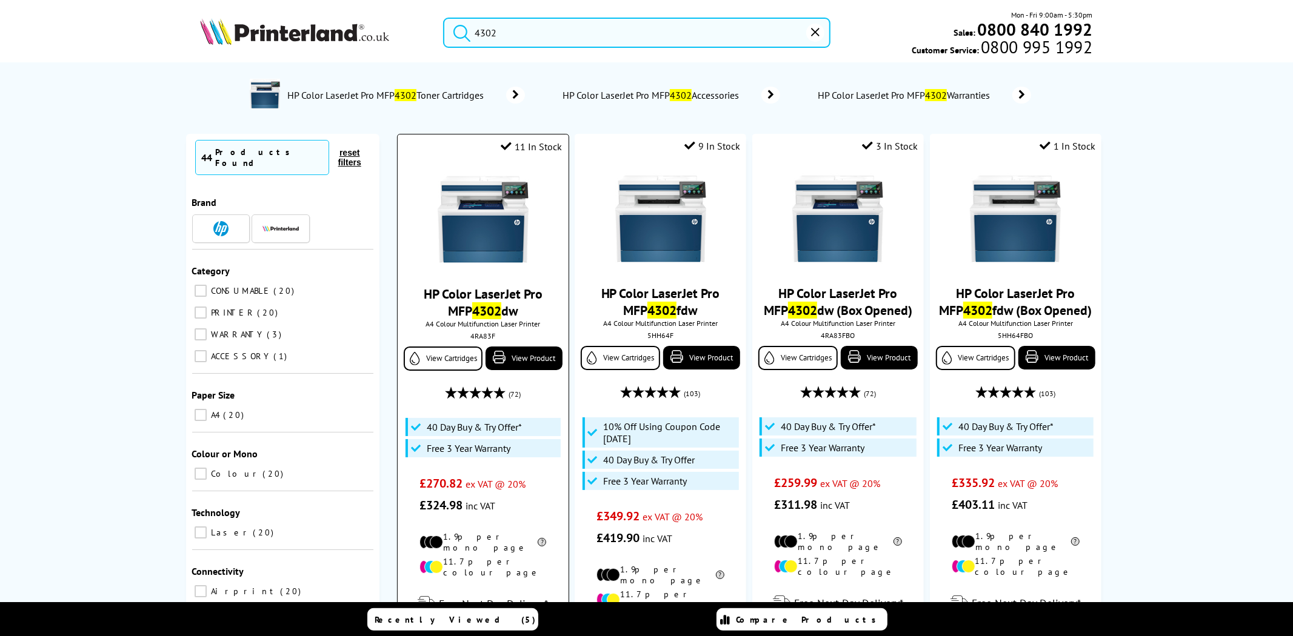
click at [524, 203] on div at bounding box center [483, 220] width 158 height 93
click at [516, 203] on img at bounding box center [483, 219] width 91 height 91
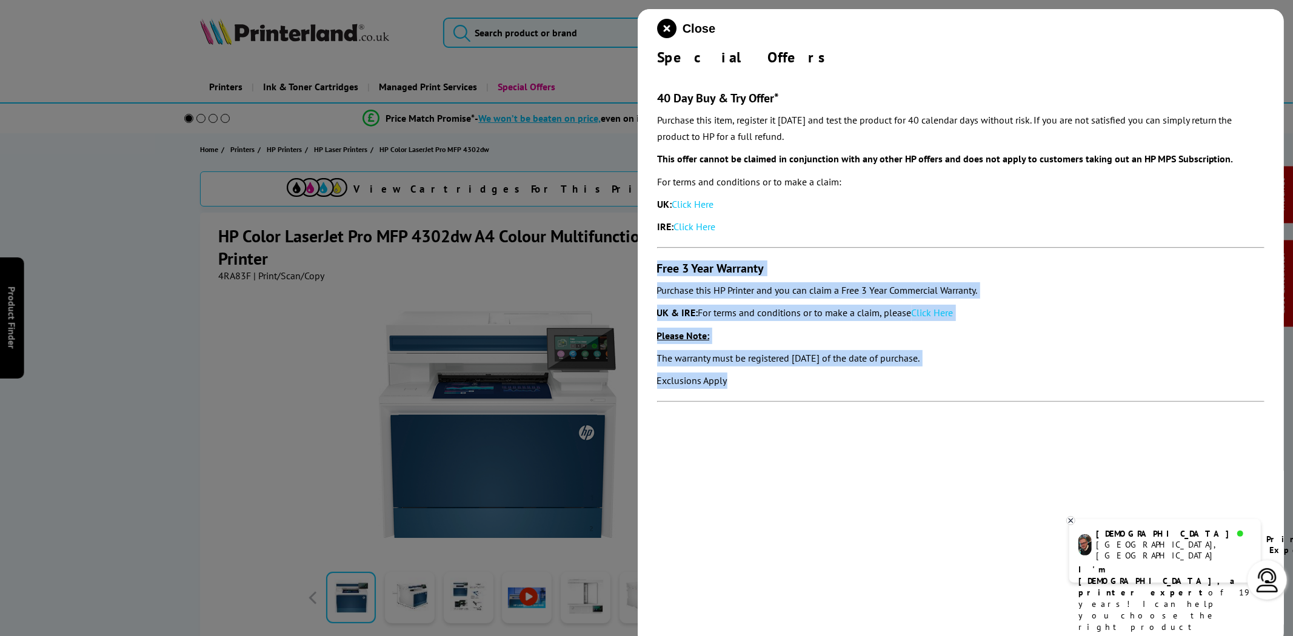
drag, startPoint x: 744, startPoint y: 385, endPoint x: 656, endPoint y: 265, distance: 148.7
click at [657, 265] on section "40 Day Buy & Try Offer* Purchase this item, register it within 30 days and test…" at bounding box center [961, 241] width 608 height 348
copy section "Free 3 Year Warranty Purchase this HP Printer and you can claim a Free 3 Year C…"
click at [940, 315] on link "Click Here" at bounding box center [932, 313] width 42 height 12
click at [670, 25] on icon "close modal" at bounding box center [666, 28] width 19 height 19
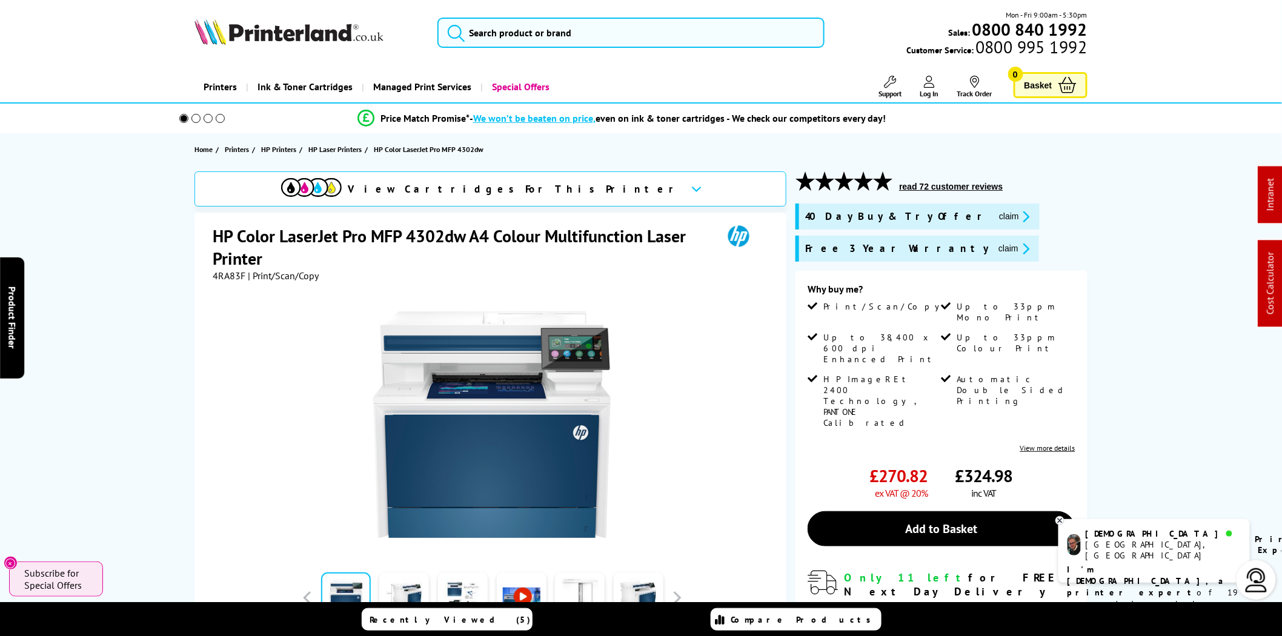
click at [309, 34] on img at bounding box center [289, 31] width 189 height 27
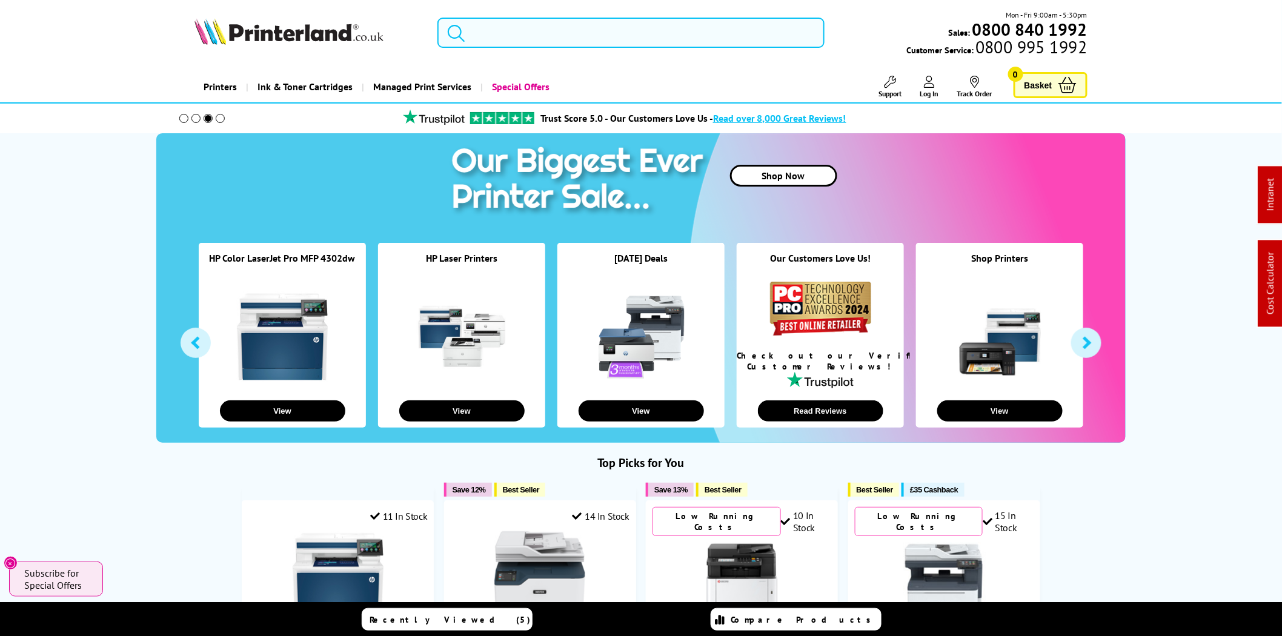
click at [713, 33] on input "search" at bounding box center [631, 33] width 387 height 30
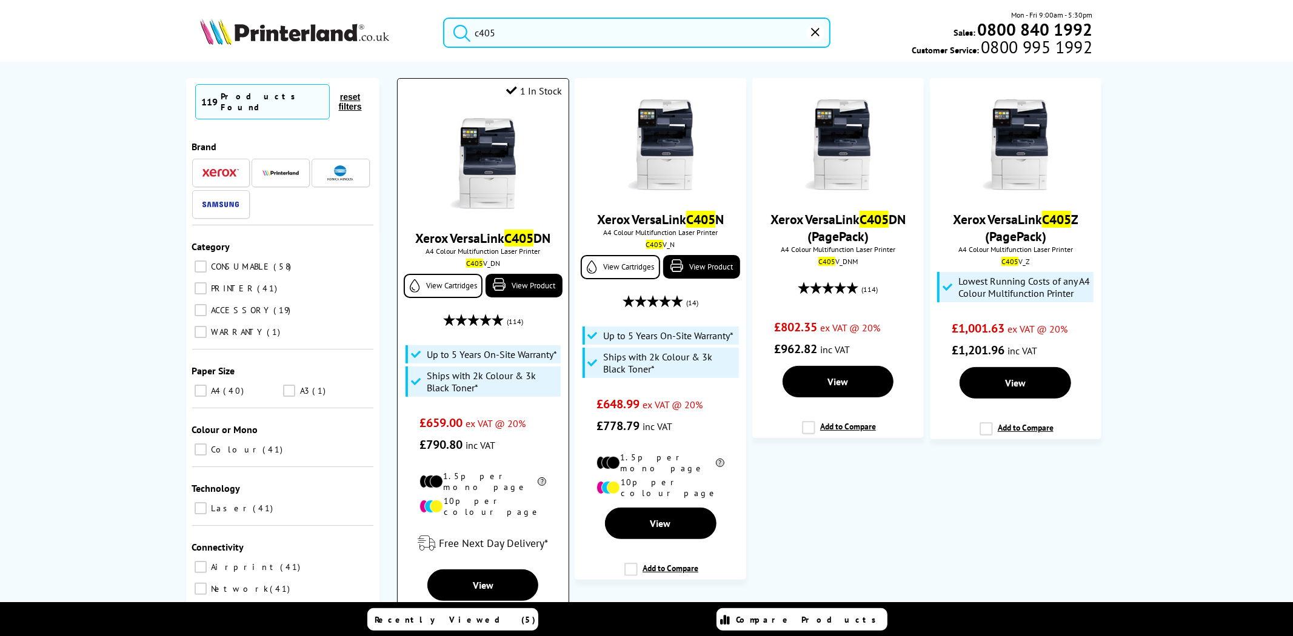
scroll to position [112, 0]
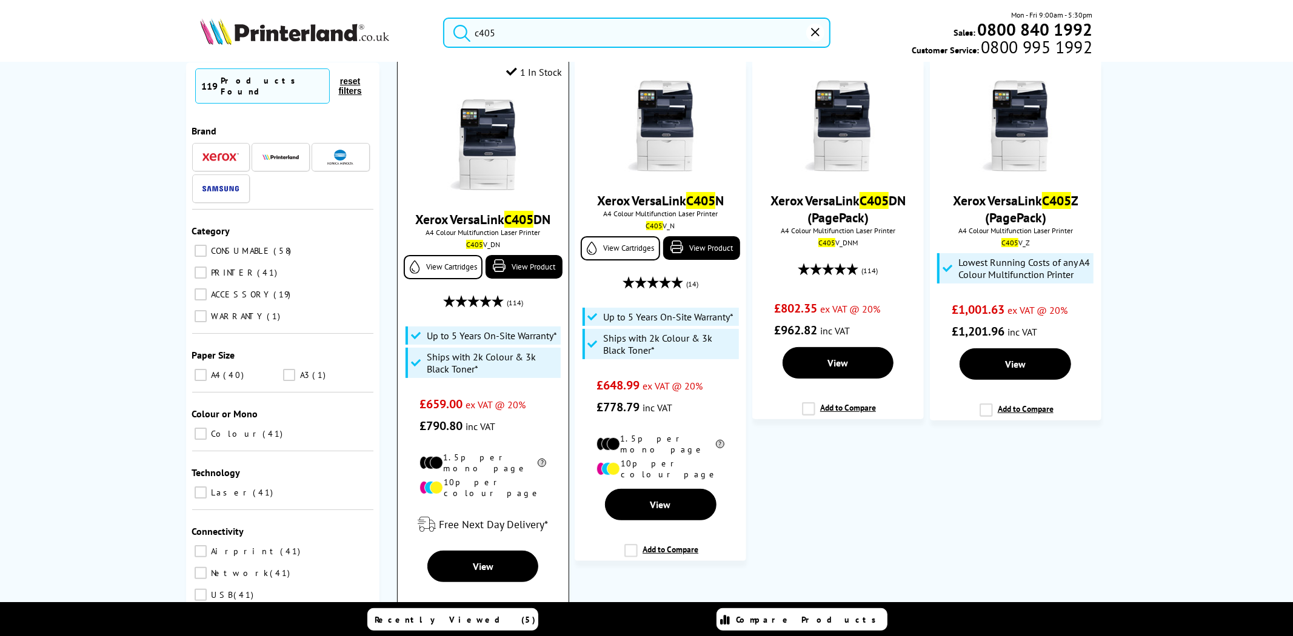
type input "c405"
click at [496, 141] on img at bounding box center [483, 144] width 91 height 91
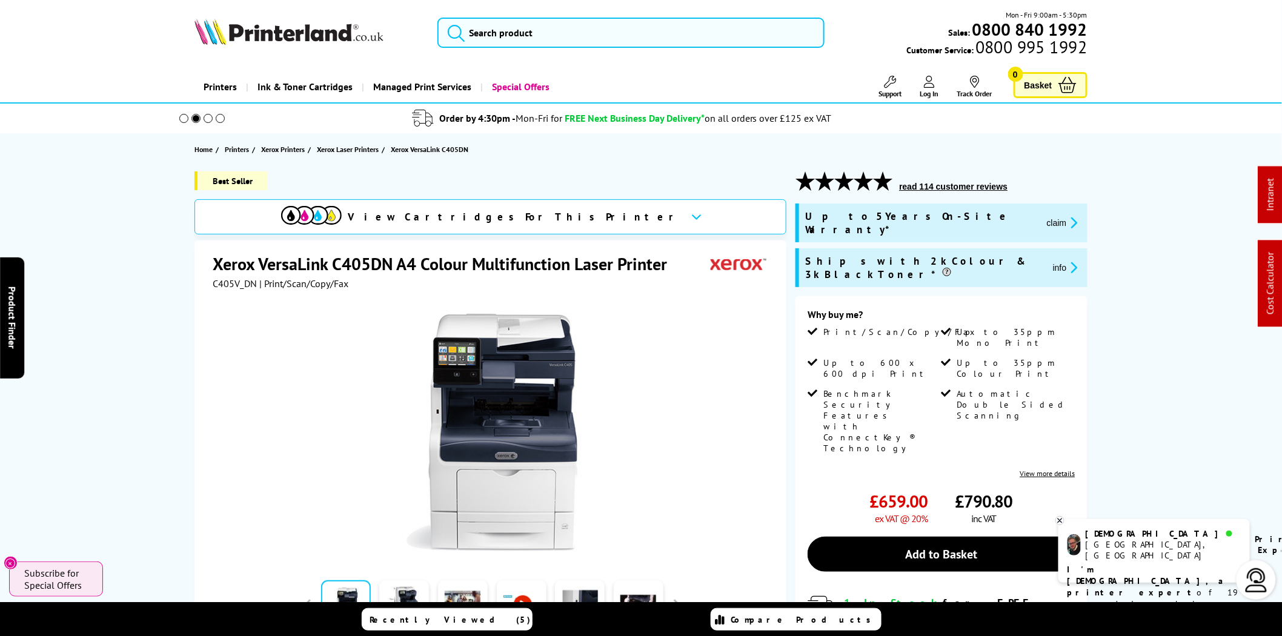
click at [885, 93] on span "Support" at bounding box center [890, 93] width 23 height 9
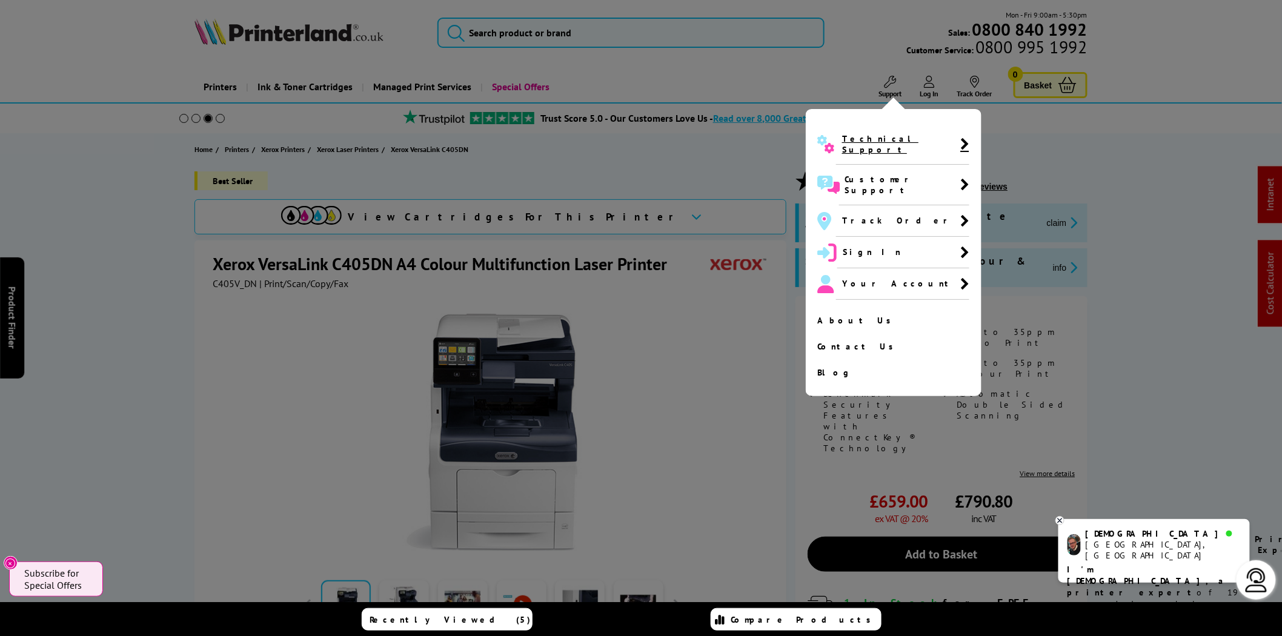
click at [862, 142] on span "Technical Support" at bounding box center [901, 144] width 118 height 22
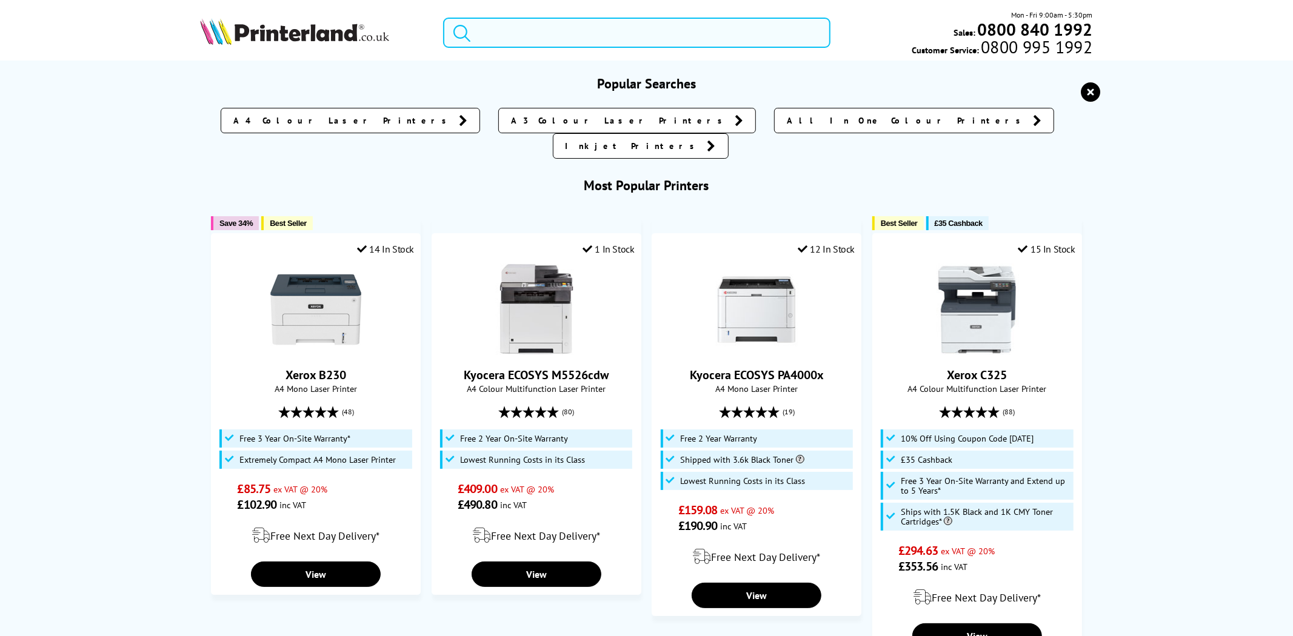
click at [596, 33] on input "search" at bounding box center [636, 33] width 387 height 30
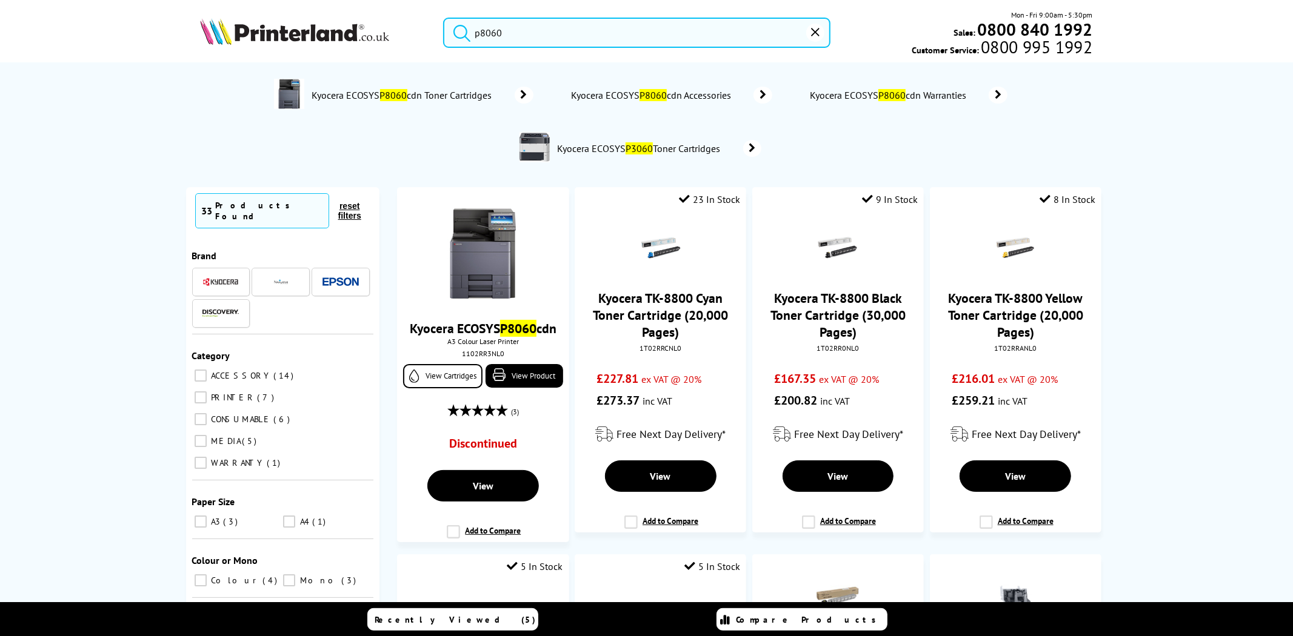
type input "p8060"
drag, startPoint x: 585, startPoint y: 24, endPoint x: 393, endPoint y: 26, distance: 192.1
click at [393, 26] on div "p8060 Mon - Fri 9:00am - 5:30pm Sales: 0800 840 1992 Customer Service: 0800 995…" at bounding box center [647, 35] width 970 height 53
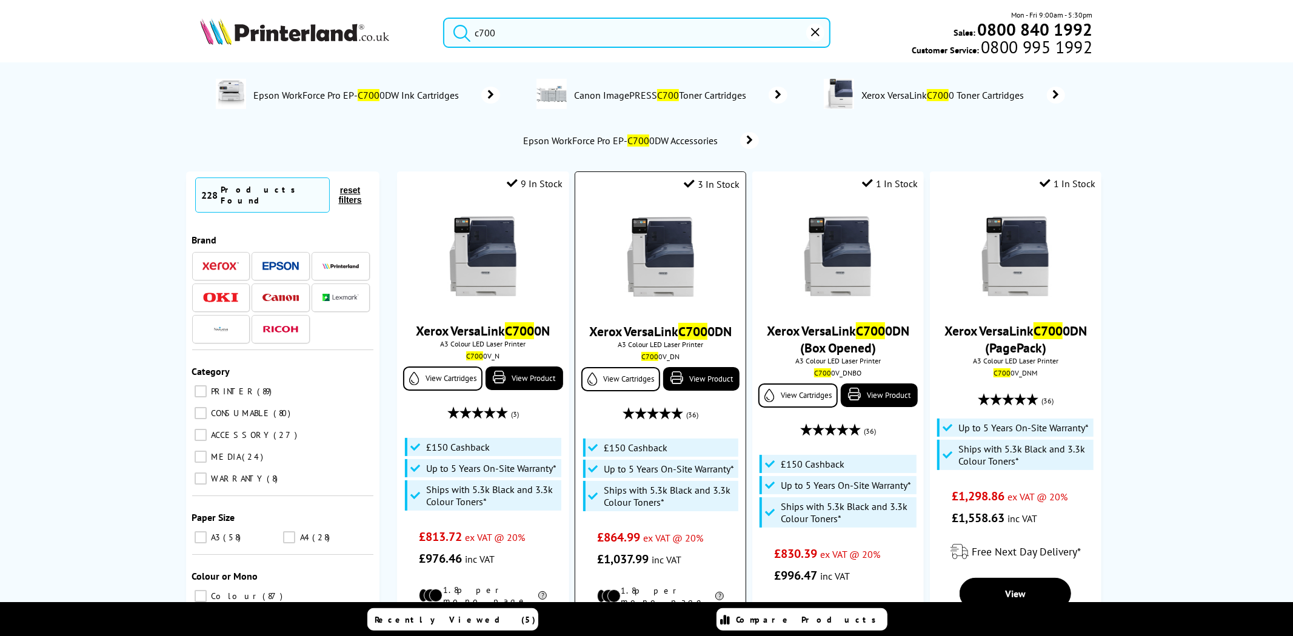
type input "c700"
click at [685, 256] on img at bounding box center [660, 257] width 91 height 91
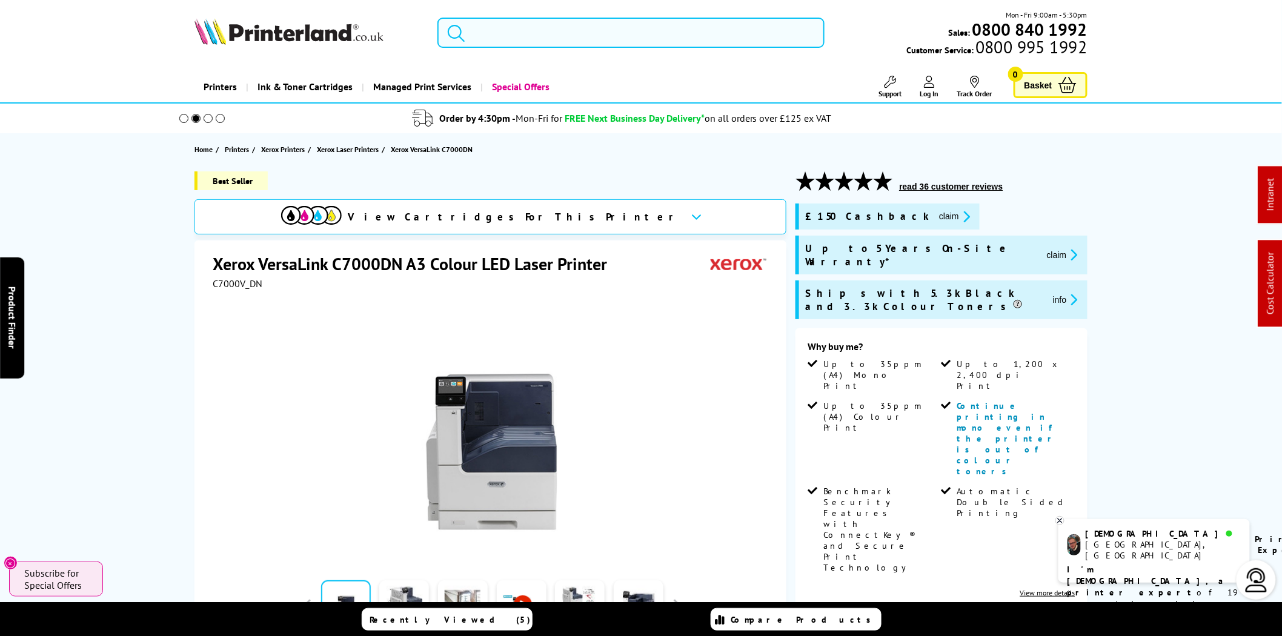
click at [521, 28] on input "search" at bounding box center [631, 33] width 387 height 30
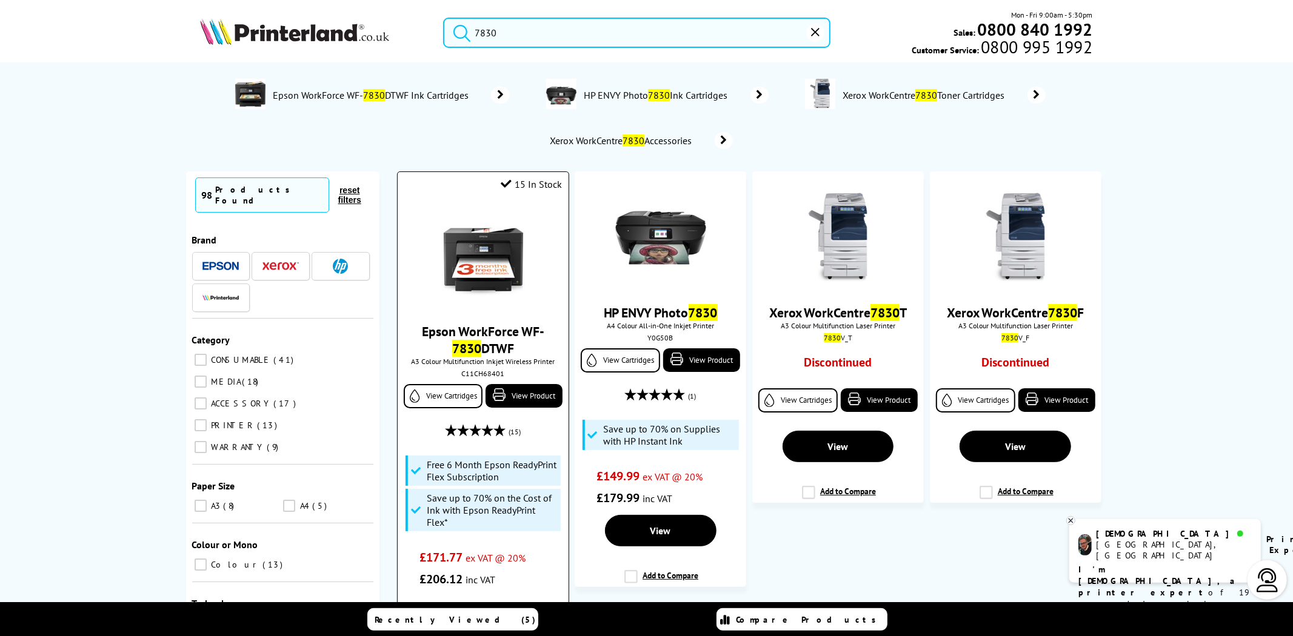
type input "7830"
click at [459, 372] on div "C11CH68401" at bounding box center [483, 373] width 152 height 9
click at [471, 375] on div "C11CH68401" at bounding box center [483, 373] width 152 height 9
copy div "C11CH68401"
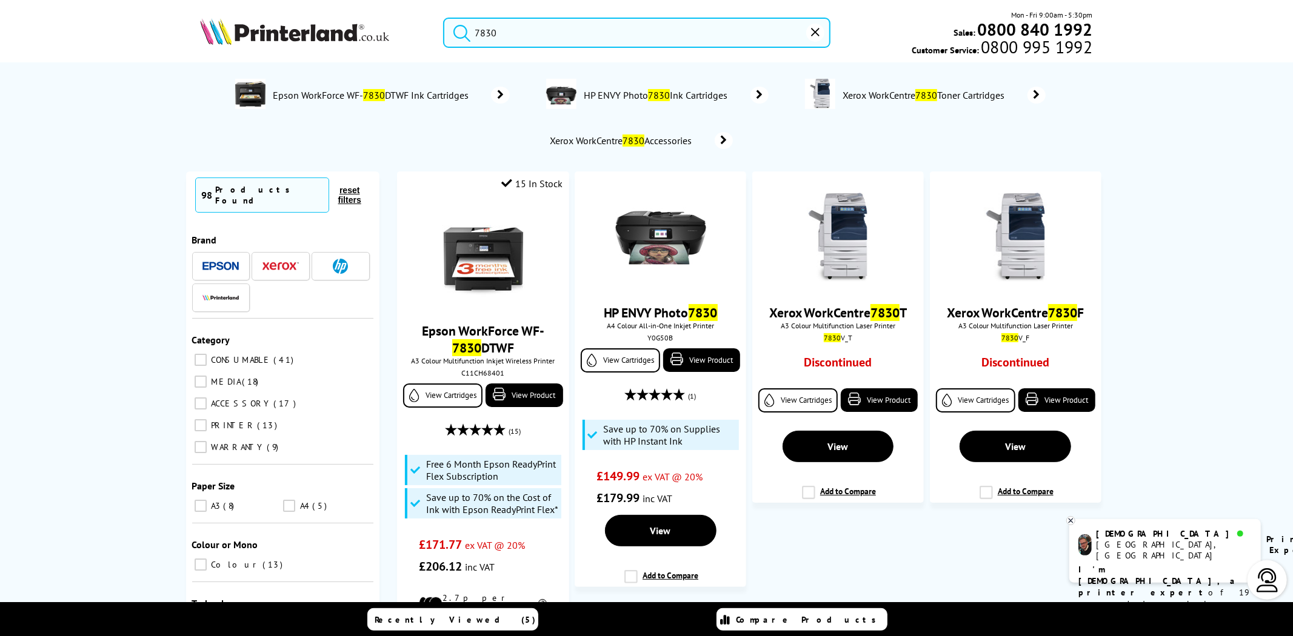
drag, startPoint x: 541, startPoint y: 32, endPoint x: 378, endPoint y: 38, distance: 162.5
click at [378, 38] on div "7830 Mon - Fri 9:00am - 5:30pm Sales: 0800 840 1992 Customer Service: 0800 995 …" at bounding box center [647, 35] width 970 height 53
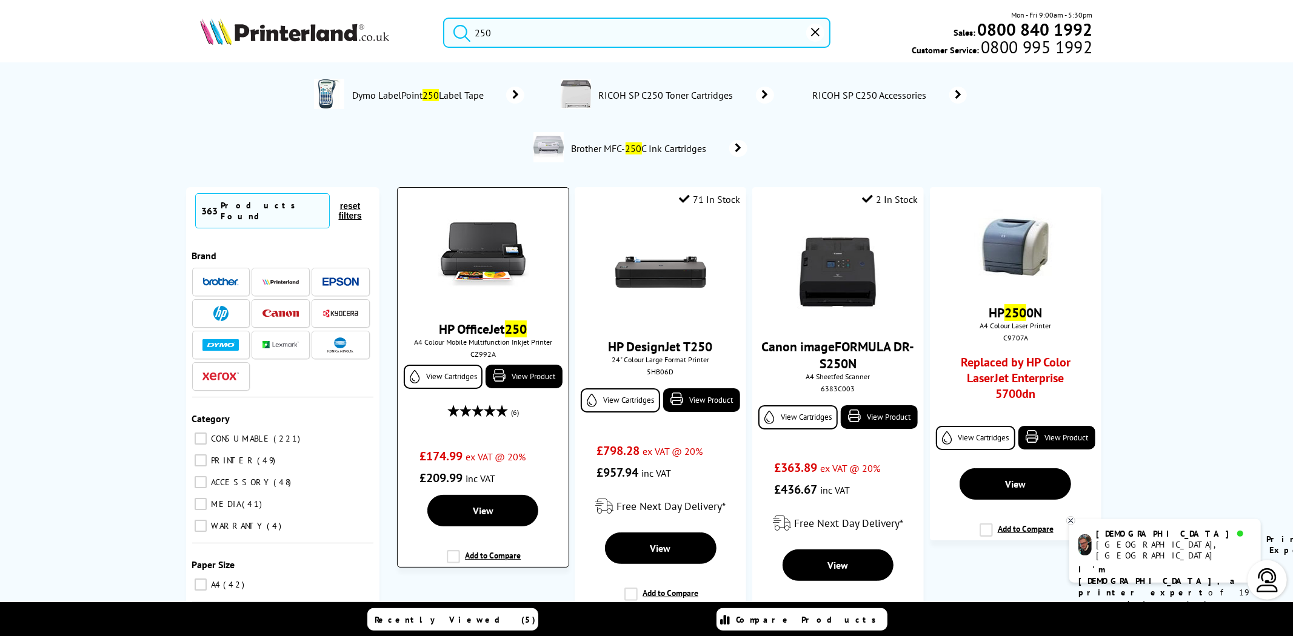
type input "250"
click at [481, 355] on div "CZ992A" at bounding box center [483, 354] width 152 height 9
copy div "CZ992A"
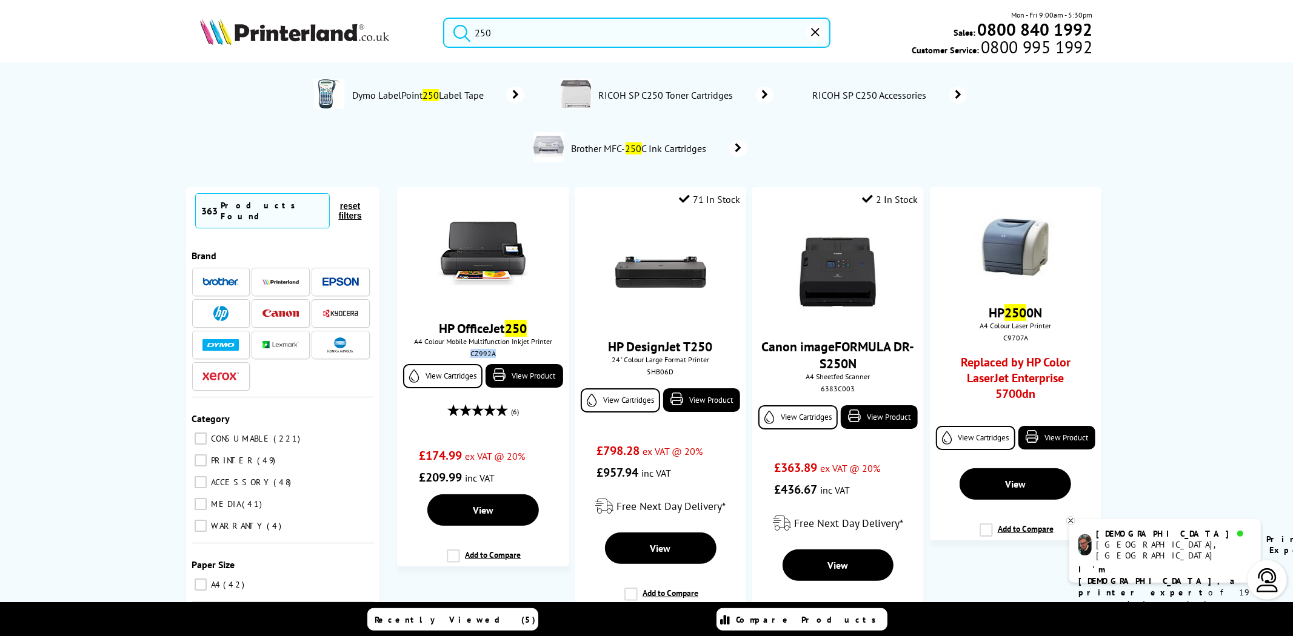
click at [310, 42] on img at bounding box center [294, 31] width 189 height 27
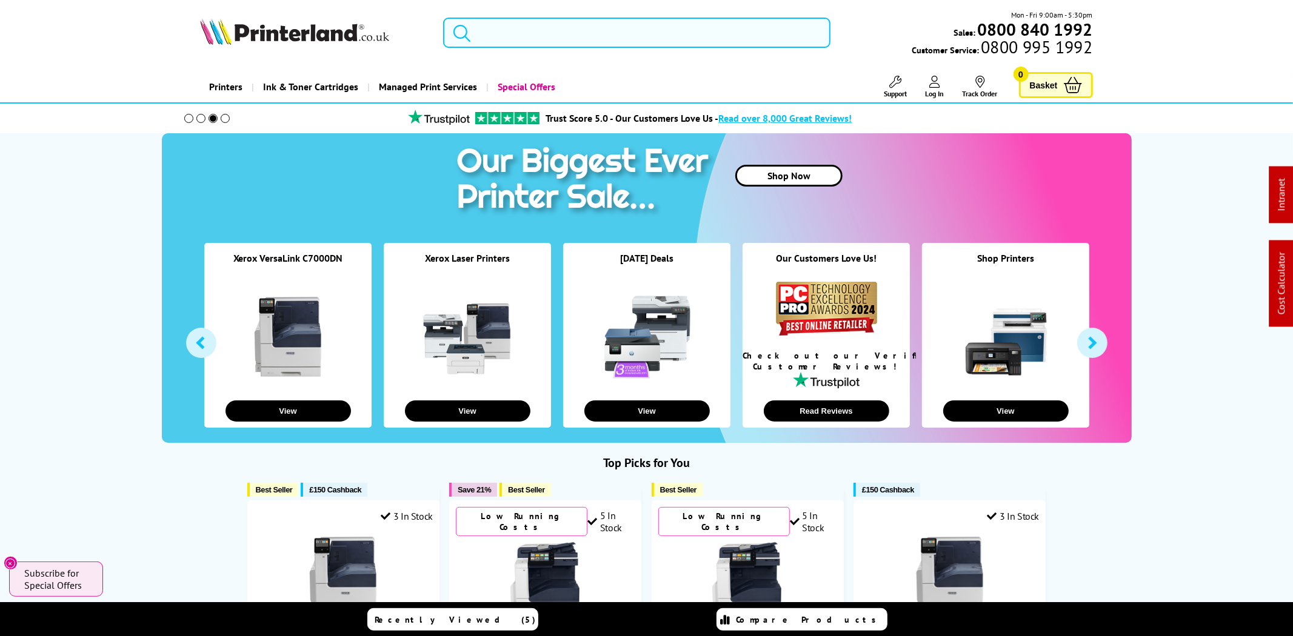
click at [561, 30] on input "search" at bounding box center [636, 33] width 387 height 30
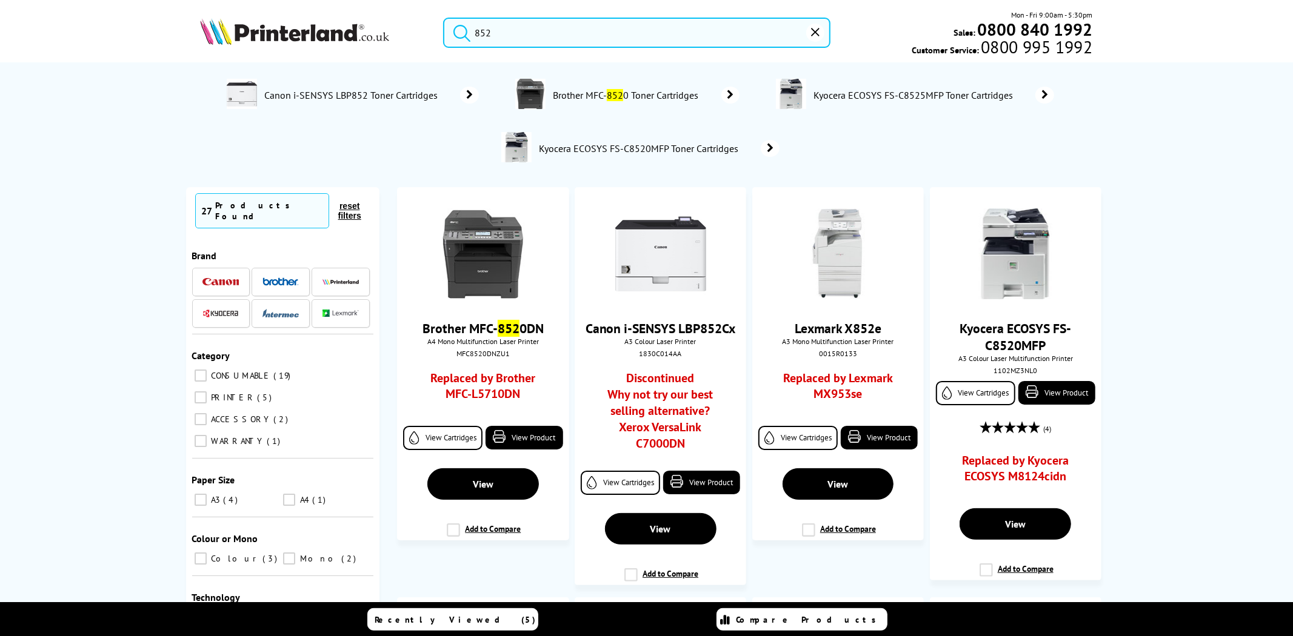
type input "852"
drag, startPoint x: 516, startPoint y: 27, endPoint x: 329, endPoint y: 31, distance: 187.3
click at [329, 31] on div "852 Mon - Fri 9:00am - 5:30pm Sales: 0800 840 1992 Customer Service: 0800 995 1…" at bounding box center [647, 35] width 970 height 53
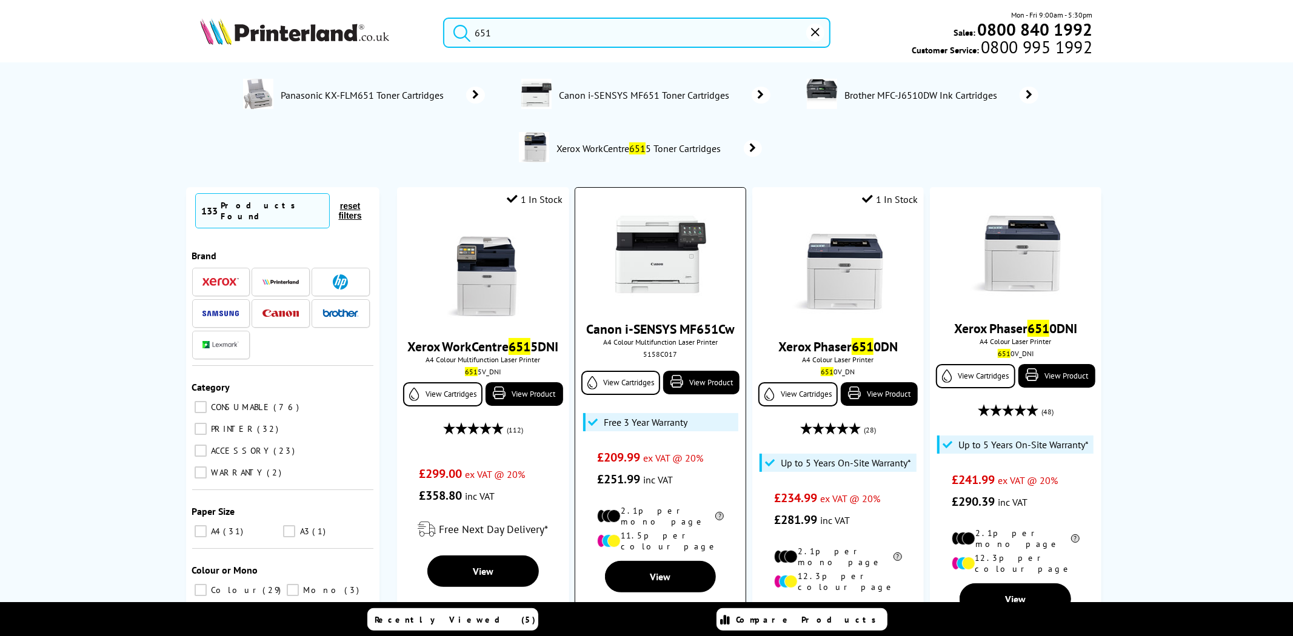
type input "651"
click at [651, 356] on div "5158C017" at bounding box center [660, 354] width 152 height 9
copy div "5158C017"
click at [663, 268] on img at bounding box center [660, 254] width 91 height 91
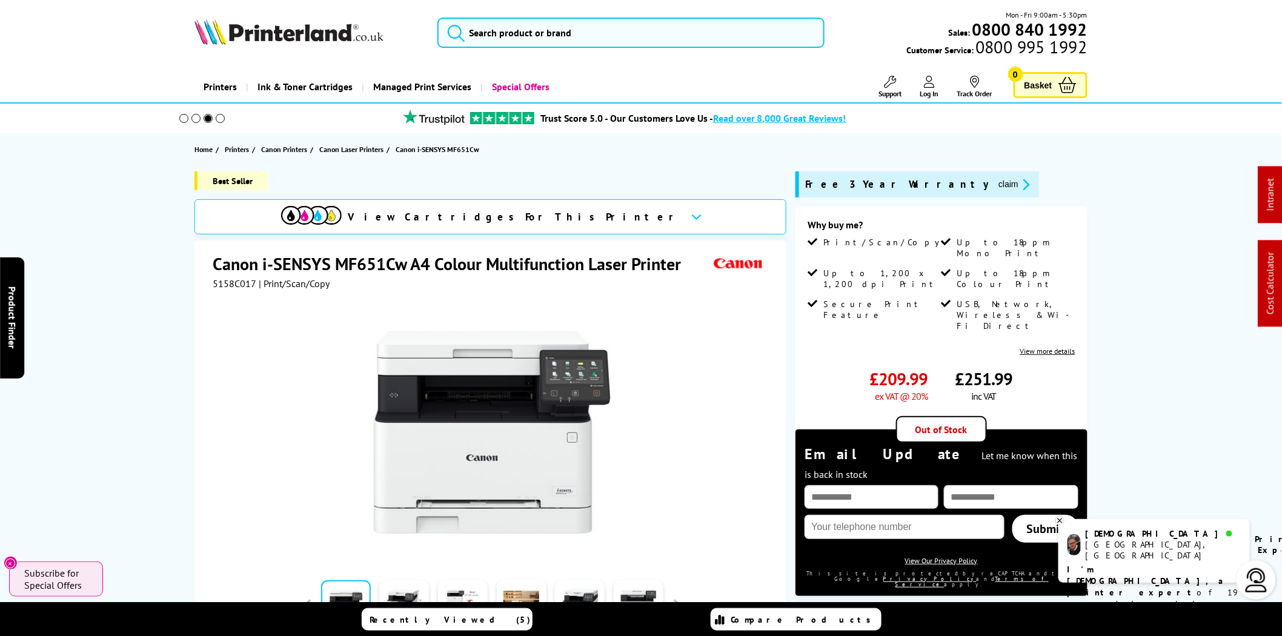
click at [318, 26] on img at bounding box center [289, 31] width 189 height 27
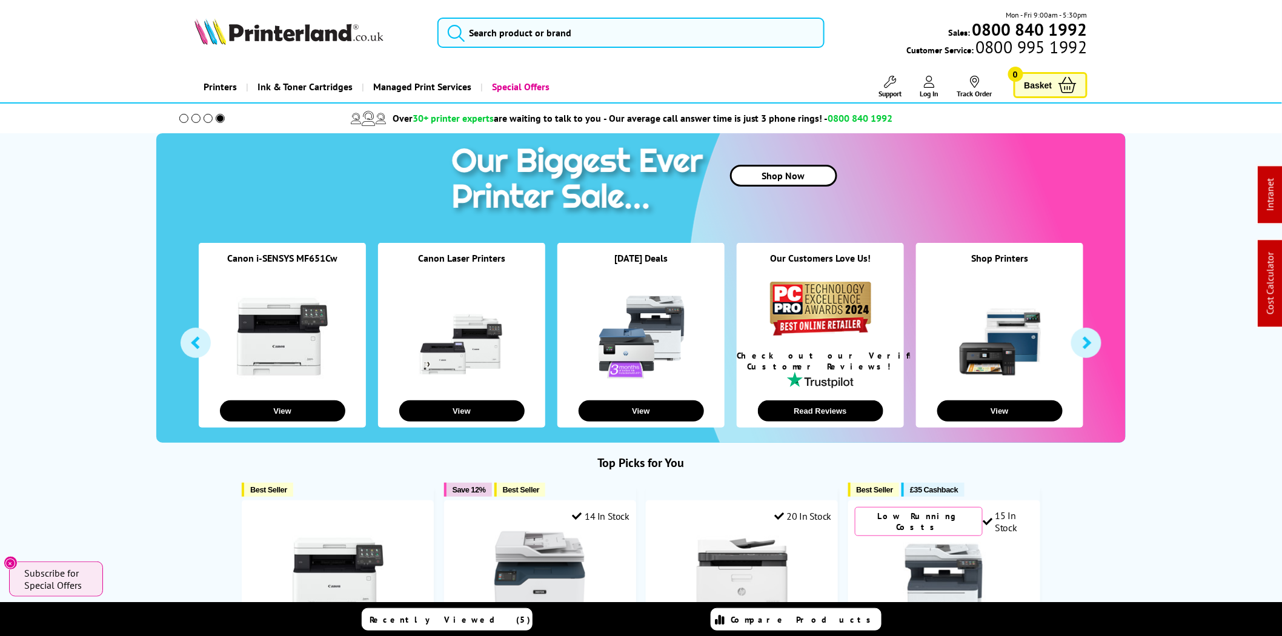
click at [1056, 52] on span "0800 995 1992" at bounding box center [1030, 47] width 113 height 12
click at [526, 27] on input "search" at bounding box center [631, 33] width 387 height 30
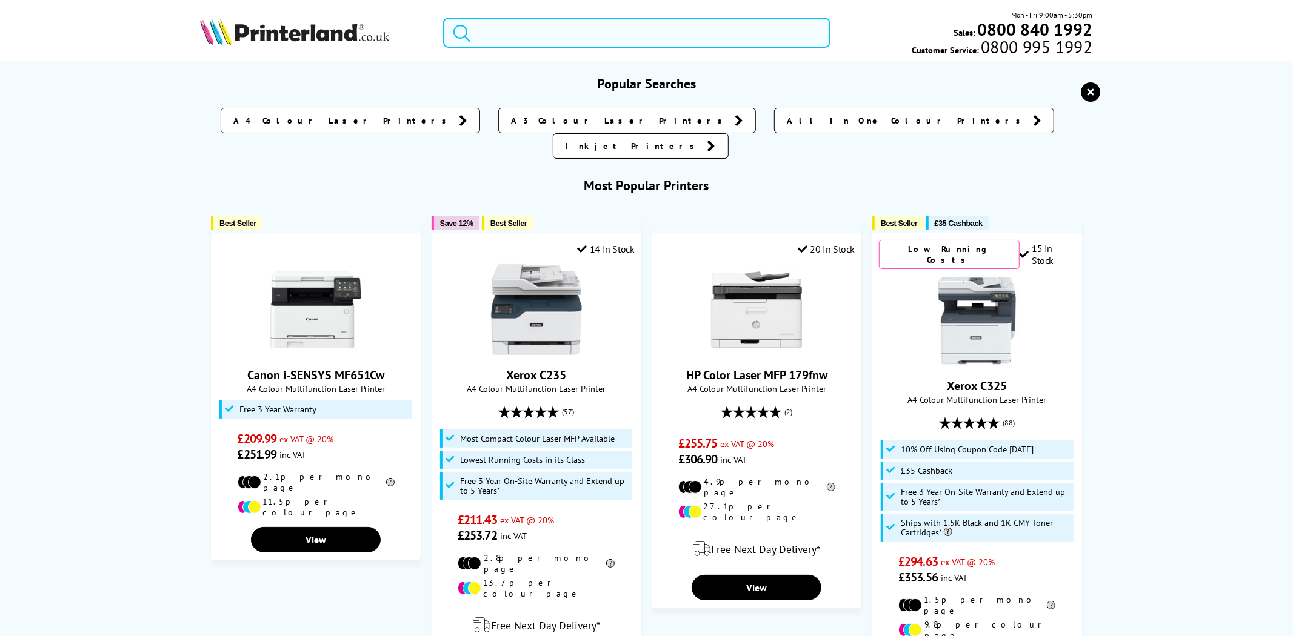
paste input "C13T09K14010"
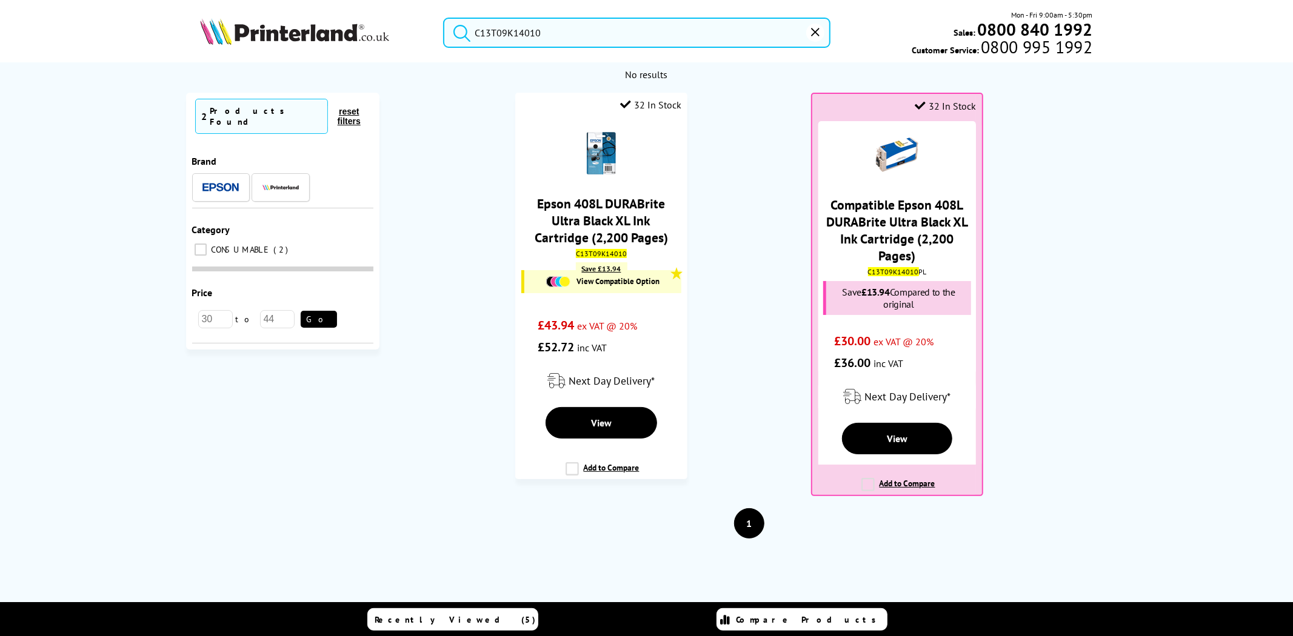
type input "C13T09K14010"
drag, startPoint x: 576, startPoint y: 35, endPoint x: 584, endPoint y: 35, distance: 7.9
click at [576, 35] on input "C13T09K14010" at bounding box center [636, 33] width 387 height 30
click at [383, 27] on div "C13T09K14010 Mon - Fri 9:00am - 5:30pm Sales: 0800 840 1992 Customer Service: 0…" at bounding box center [647, 35] width 970 height 53
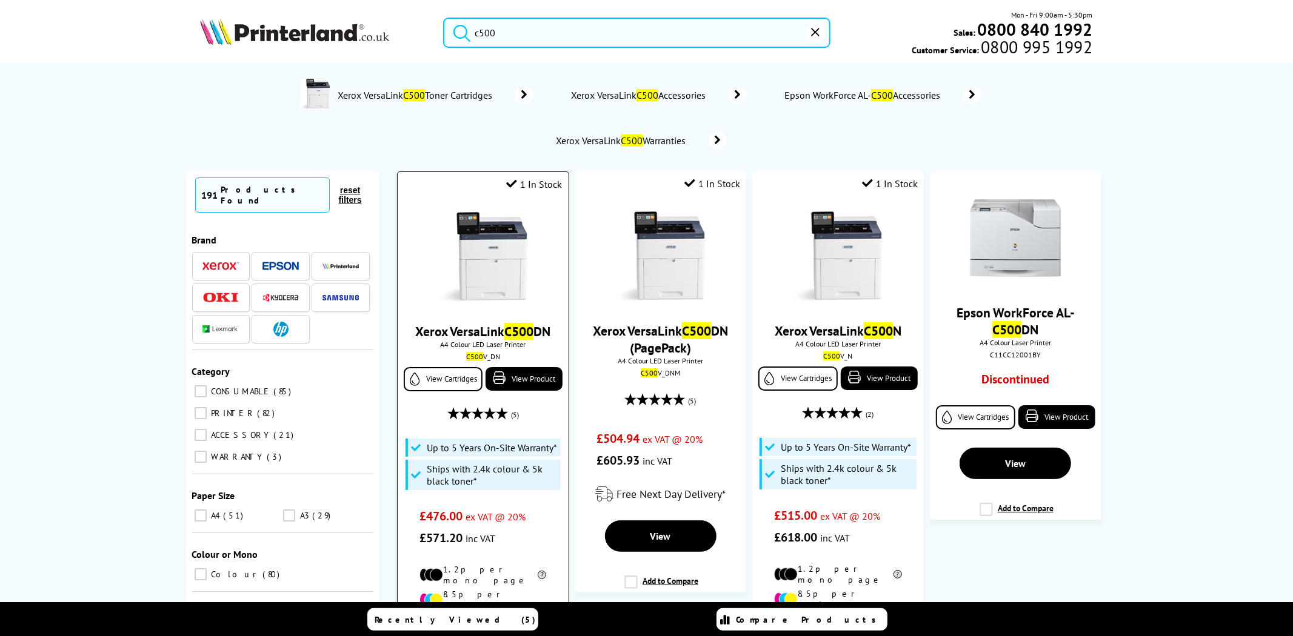
type input "c500"
click at [493, 276] on img at bounding box center [483, 257] width 91 height 91
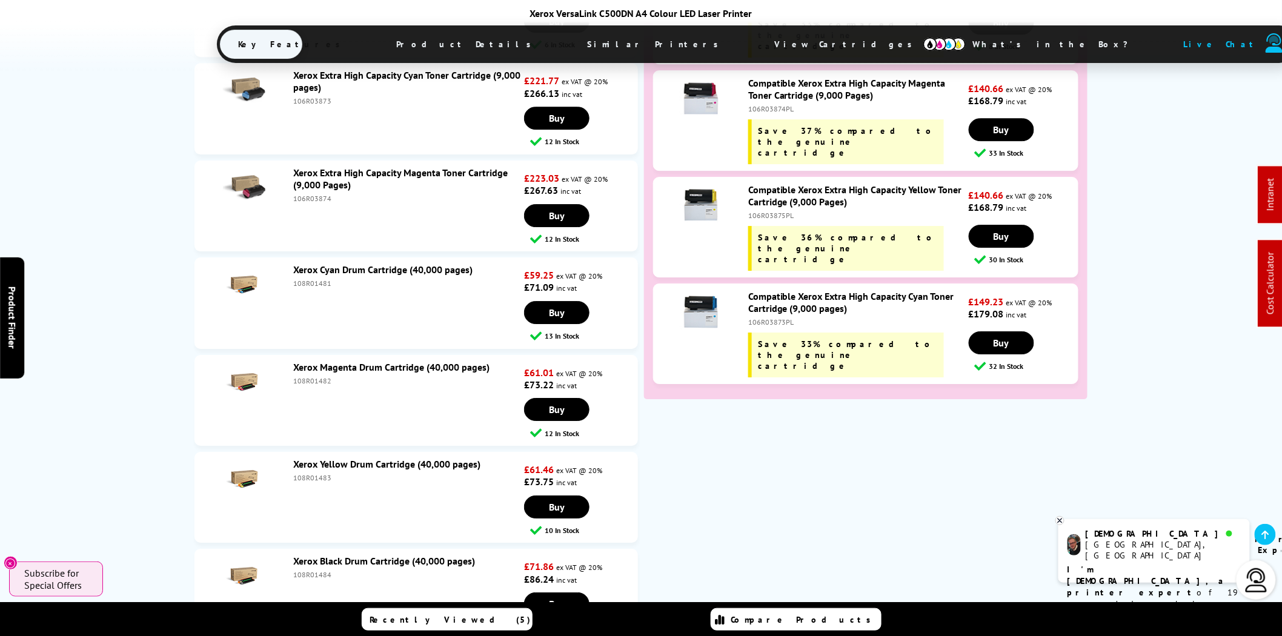
scroll to position [5731, 0]
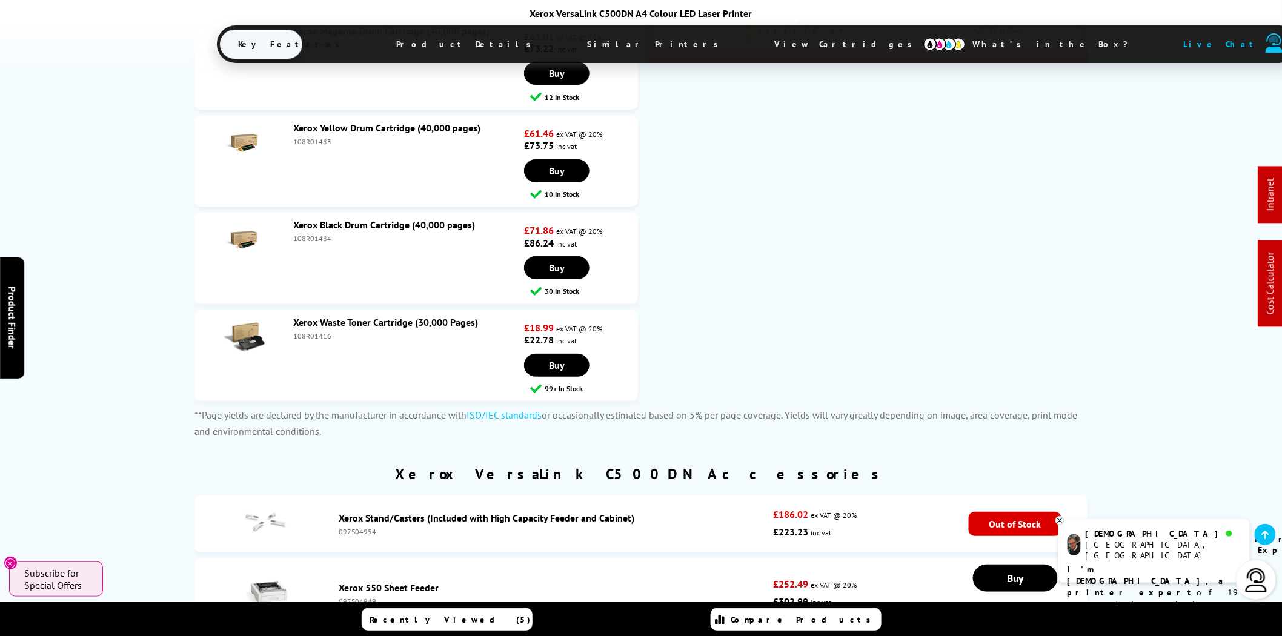
click at [316, 331] on div "108R01416" at bounding box center [407, 335] width 228 height 9
copy div "108R01416"
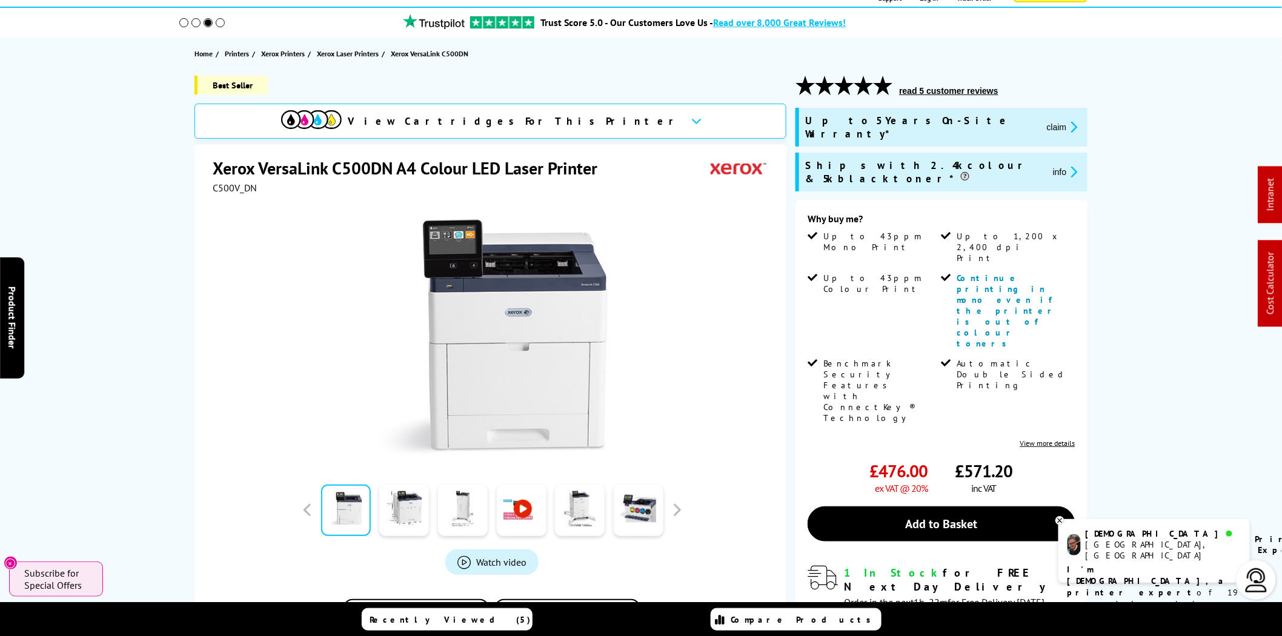
scroll to position [0, 0]
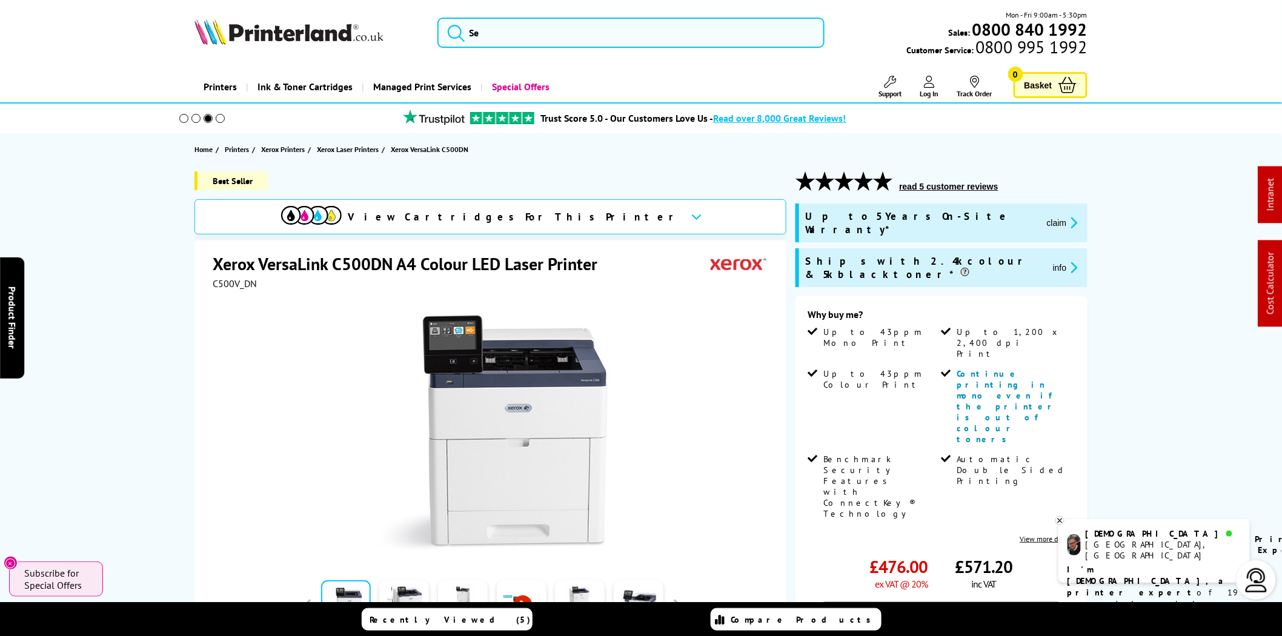
click at [328, 33] on img at bounding box center [289, 31] width 189 height 27
